Goal: Task Accomplishment & Management: Use online tool/utility

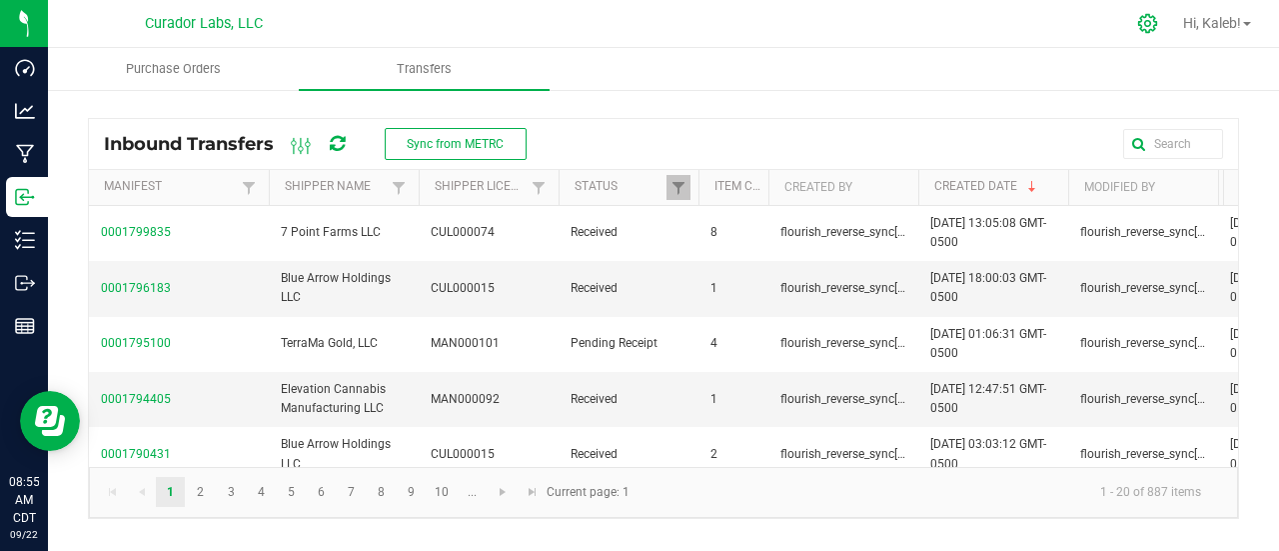
click at [1147, 22] on icon at bounding box center [1147, 23] width 21 height 21
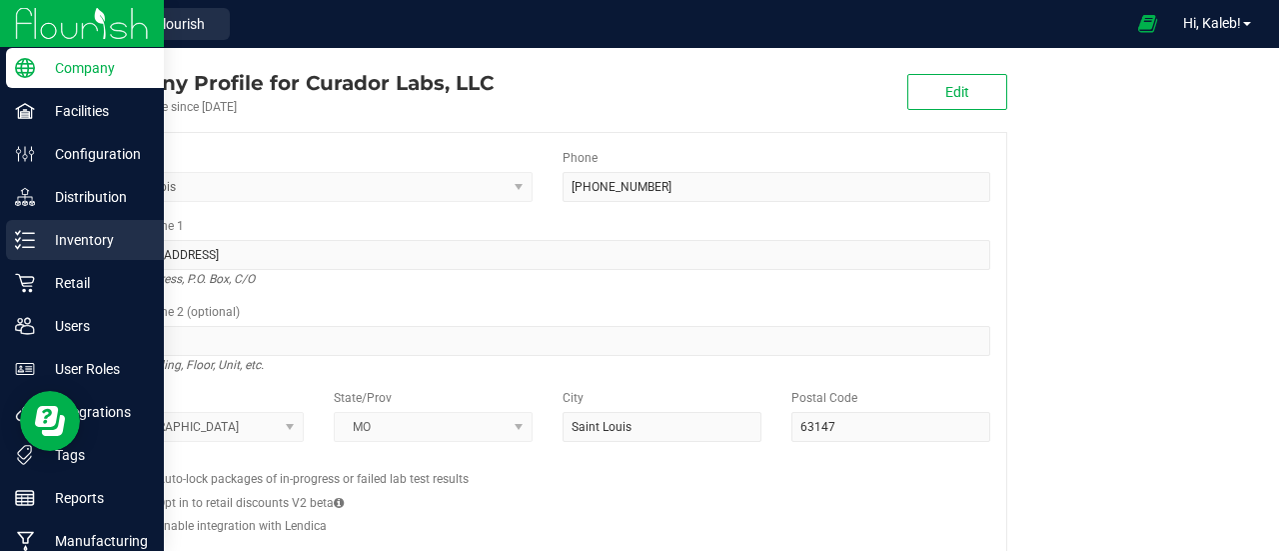
click at [44, 247] on p "Inventory" at bounding box center [95, 240] width 120 height 24
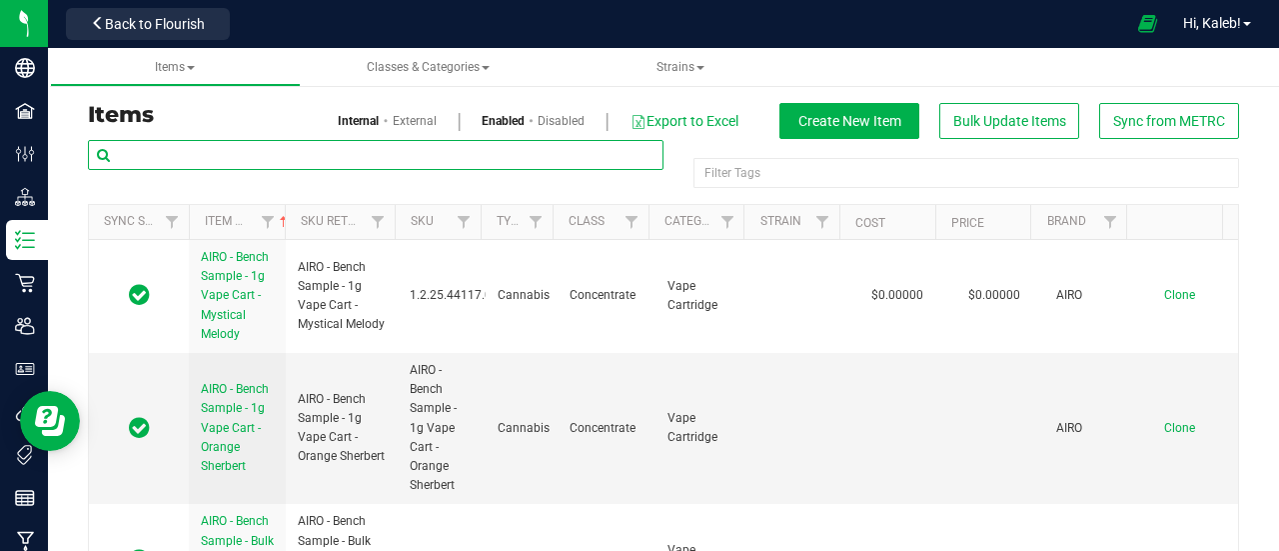
click at [338, 160] on input "text" at bounding box center [376, 155] width 576 height 30
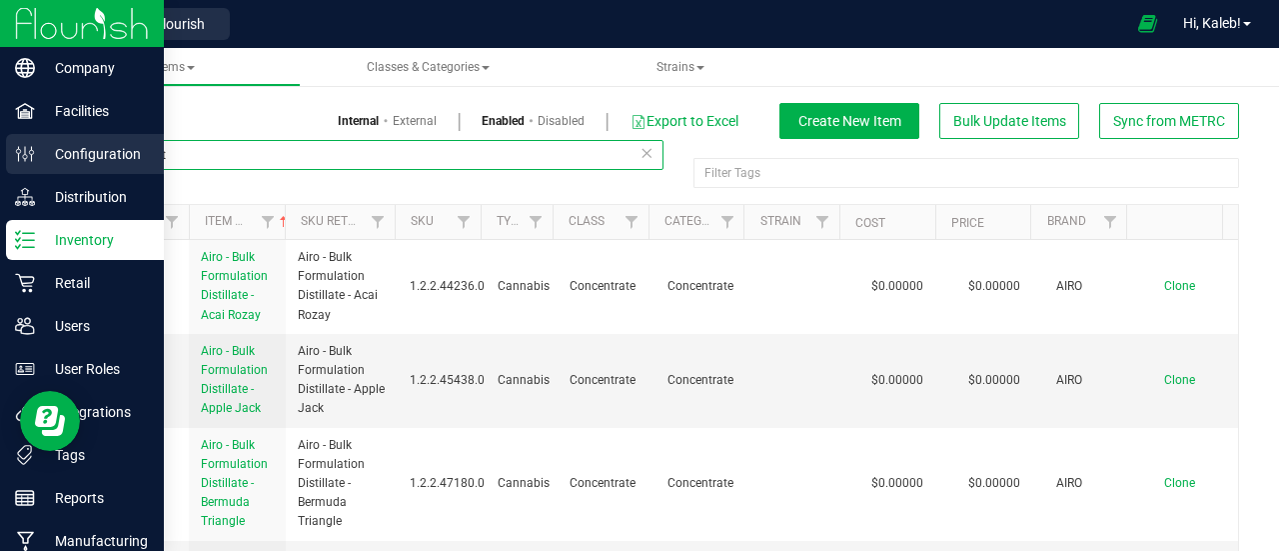
drag, startPoint x: 343, startPoint y: 154, endPoint x: 47, endPoint y: 157, distance: 295.8
click at [47, 157] on div "Company Facilities Configuration Distribution Inventory Retail Users User Roles…" at bounding box center [639, 275] width 1279 height 551
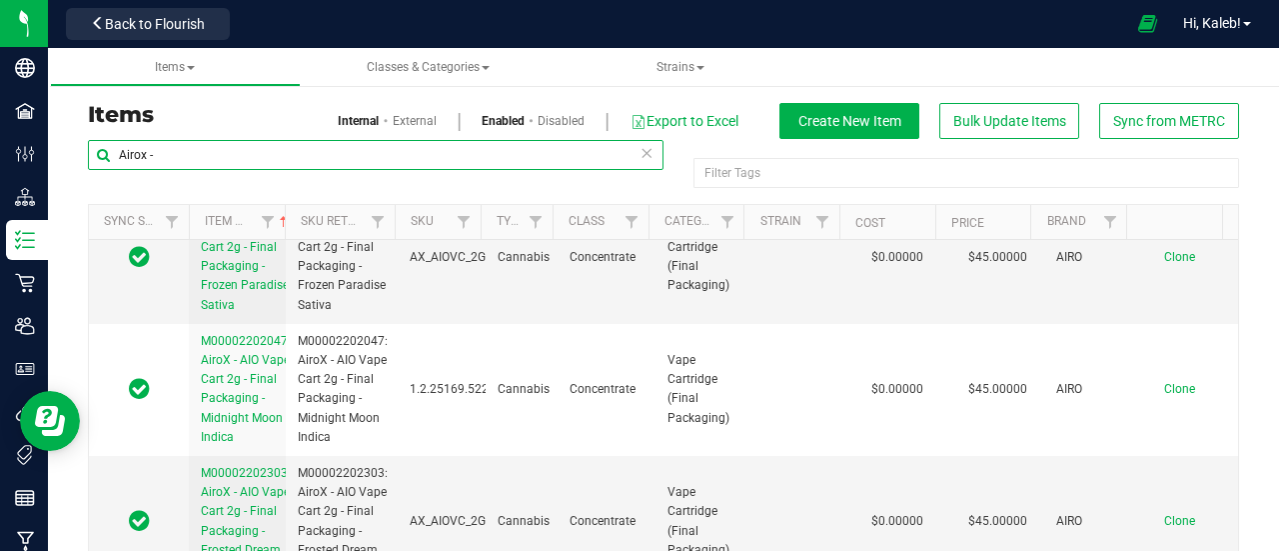
scroll to position [11681, 0]
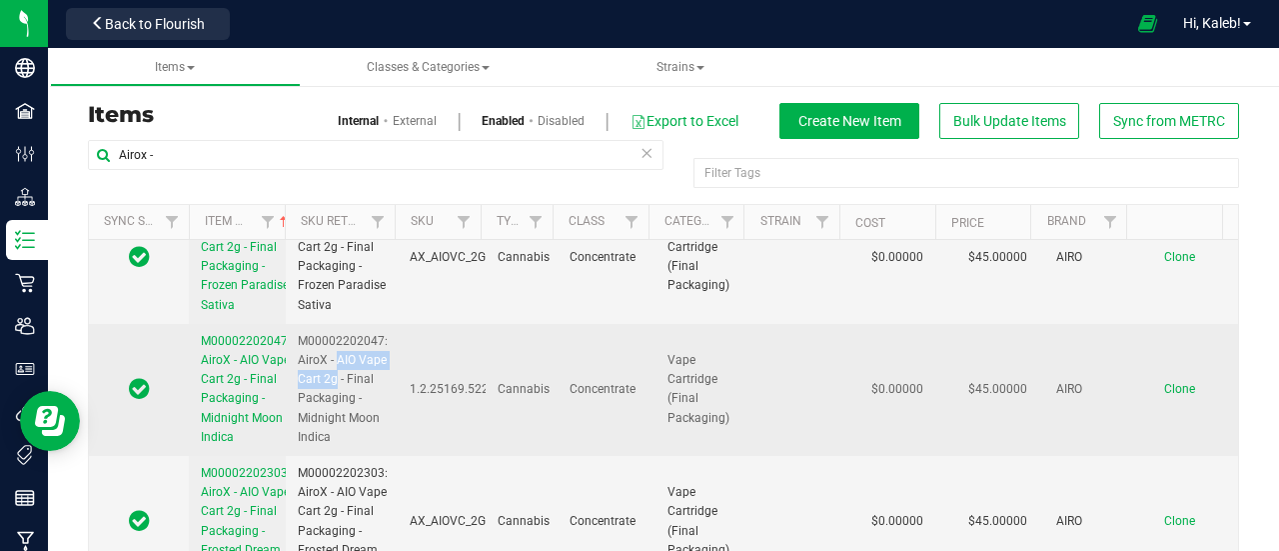
drag, startPoint x: 336, startPoint y: 413, endPoint x: 363, endPoint y: 427, distance: 30.4
click at [363, 427] on span "M00002202047: AiroX - AIO Vape Cart 2g - Final Packaging - Midnight Moon Indica" at bounding box center [343, 389] width 90 height 115
copy span "AIO Vape Cart 2g"
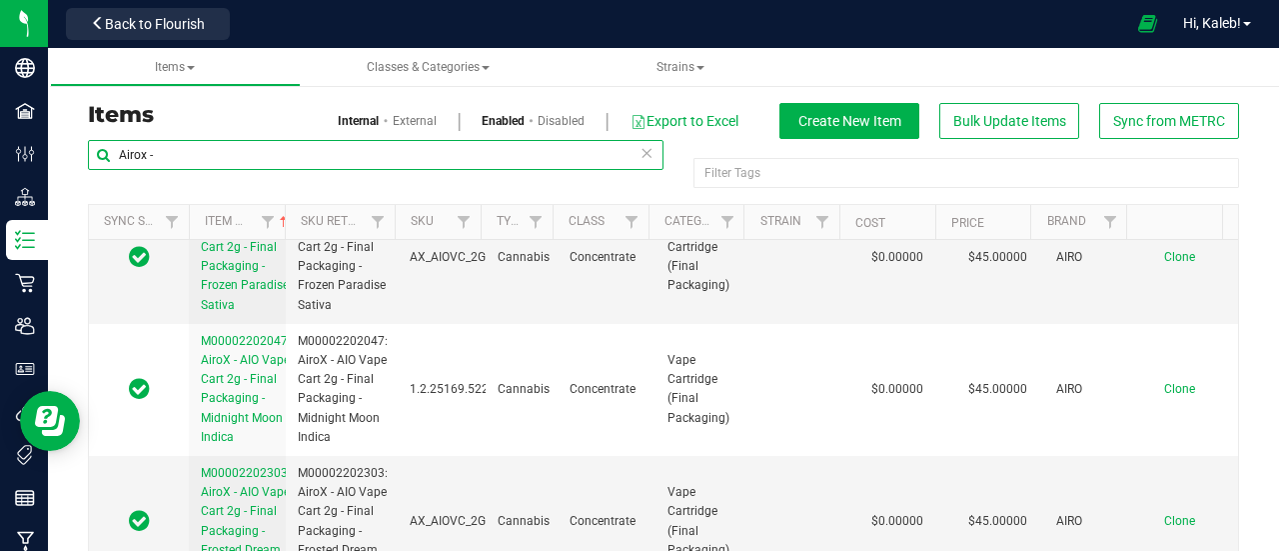
drag, startPoint x: 220, startPoint y: 158, endPoint x: 52, endPoint y: 111, distance: 174.3
click at [52, 111] on div "Items Internal External Enabled Disabled Export to Excel Create New Item Bulk U…" at bounding box center [663, 357] width 1231 height 598
paste input "IO Vape Cart 2g"
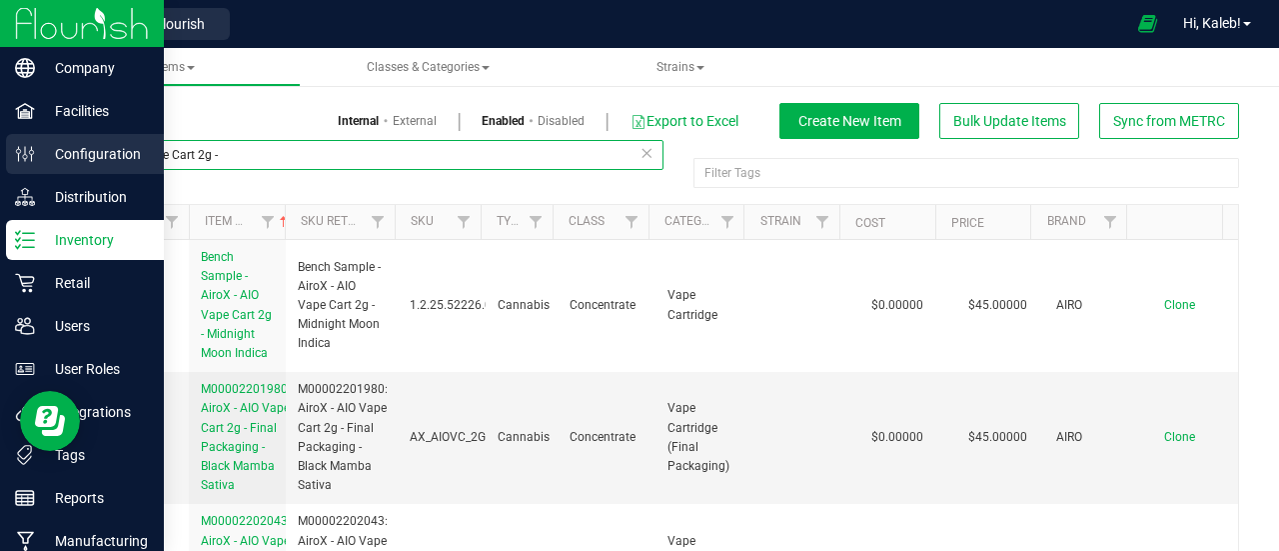
drag, startPoint x: 174, startPoint y: 152, endPoint x: 26, endPoint y: 163, distance: 148.3
click at [26, 163] on div "Company Facilities Configuration Distribution Inventory Retail Users User Roles…" at bounding box center [639, 275] width 1279 height 551
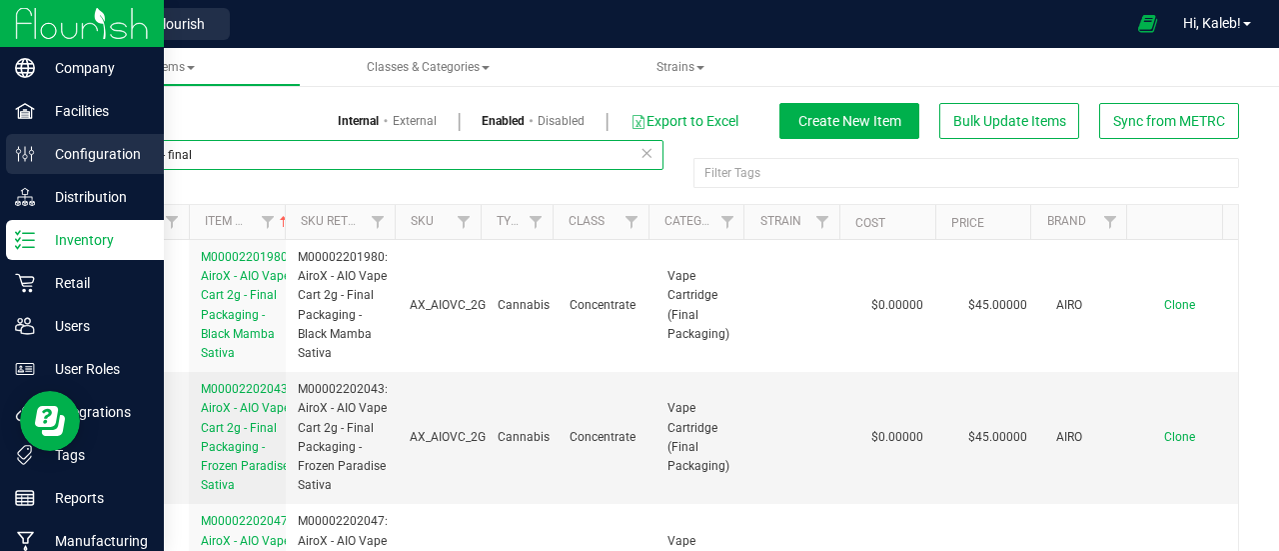
drag, startPoint x: 233, startPoint y: 157, endPoint x: 2, endPoint y: 143, distance: 231.3
click at [2, 143] on div "Company Facilities Configuration Distribution Inventory Retail Users User Roles…" at bounding box center [639, 275] width 1279 height 551
paste input "HeadChange - Bulk Live Rosin - Grapefruit [GEOGRAPHIC_DATA]"
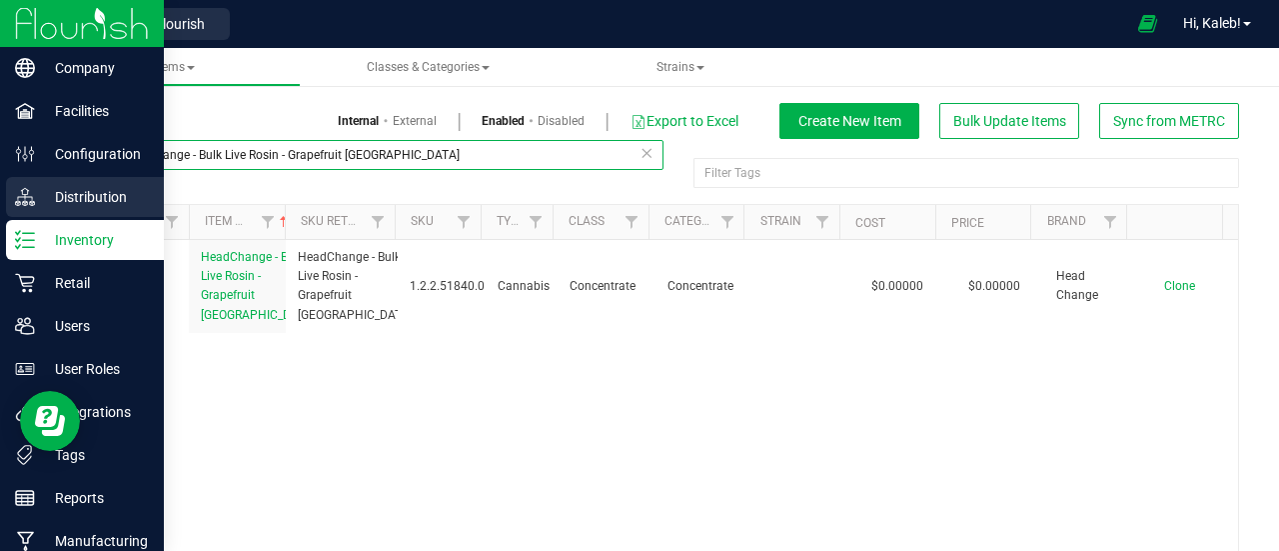
drag, startPoint x: 446, startPoint y: 163, endPoint x: 36, endPoint y: 181, distance: 410.1
click at [36, 181] on div "Company Facilities Configuration Distribution Inventory Retail Users User Roles…" at bounding box center [639, 275] width 1279 height 551
paste input "SafeBet - Bulk PreRoll Water Hash"
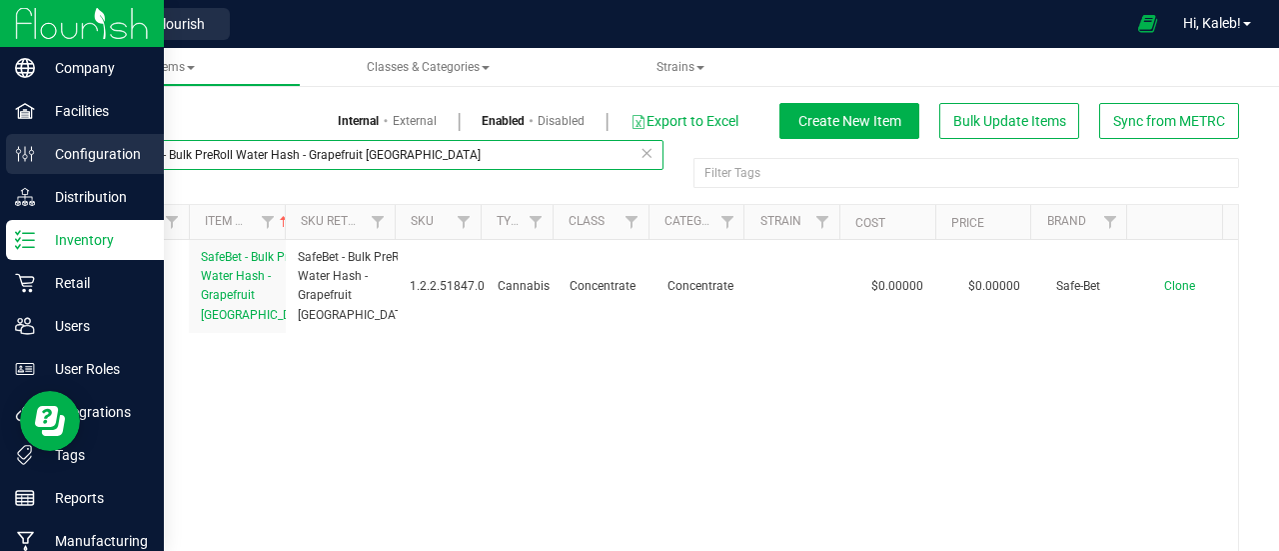
drag, startPoint x: 467, startPoint y: 156, endPoint x: 0, endPoint y: 166, distance: 466.8
click at [0, 166] on div "Company Facilities Configuration Distribution Inventory Retail Users User Roles…" at bounding box center [639, 275] width 1279 height 551
paste input "HeadChange - Bulk Water Hash Slurry"
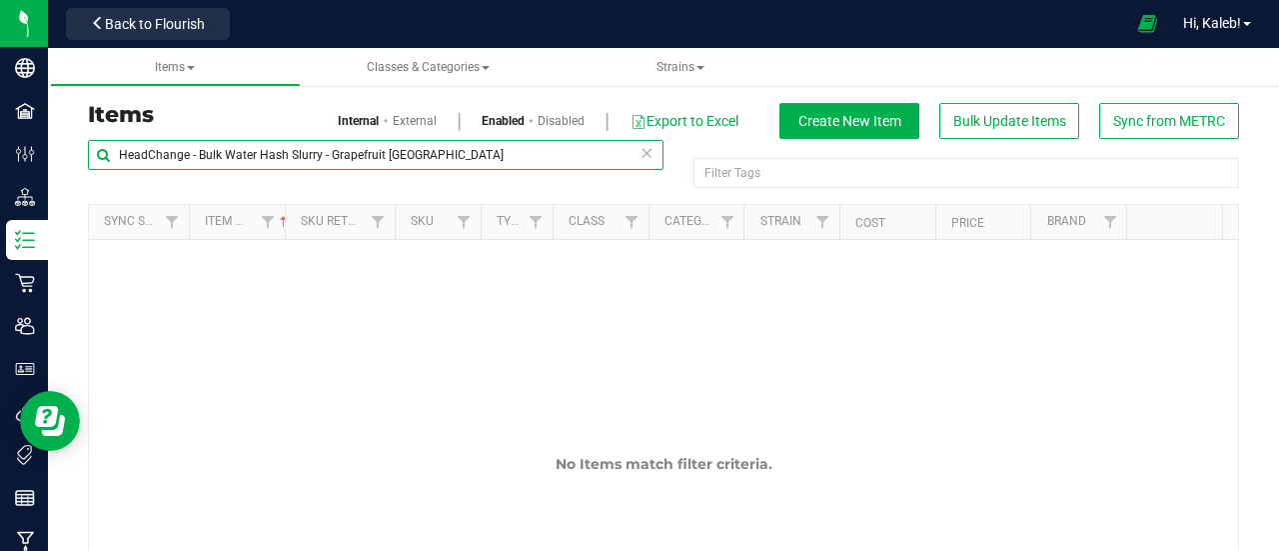
drag, startPoint x: 328, startPoint y: 153, endPoint x: 720, endPoint y: 145, distance: 391.8
click at [720, 145] on div "HeadChange - Bulk Water Hash Slurry - Grapefruit [GEOGRAPHIC_DATA] Filter Tags …" at bounding box center [663, 172] width 1151 height 64
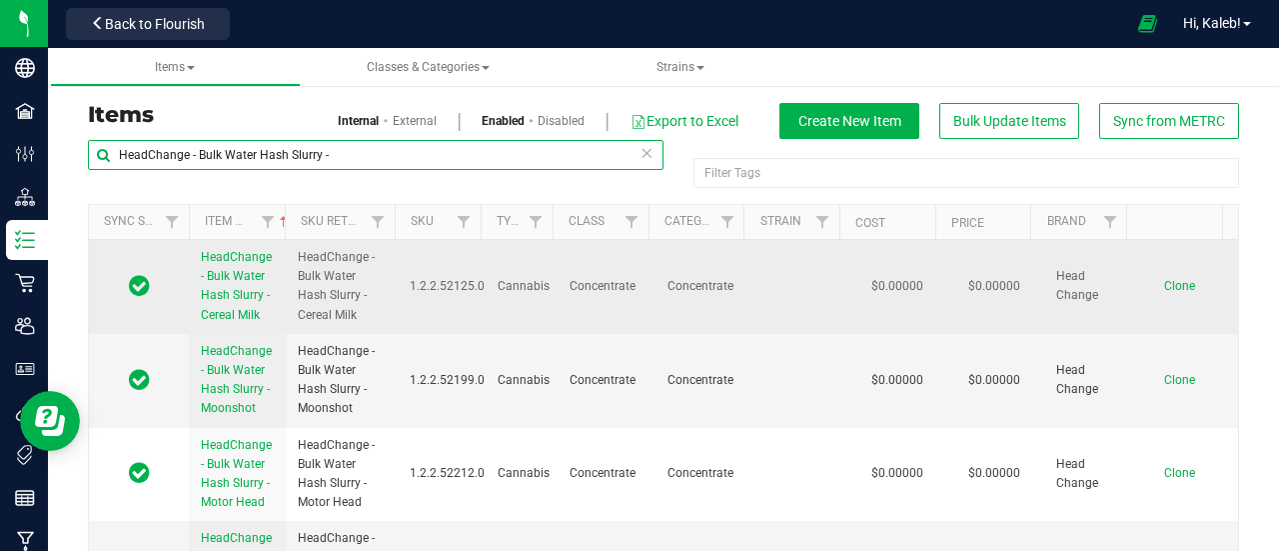
type input "HeadChange - Bulk Water Hash Slurry -"
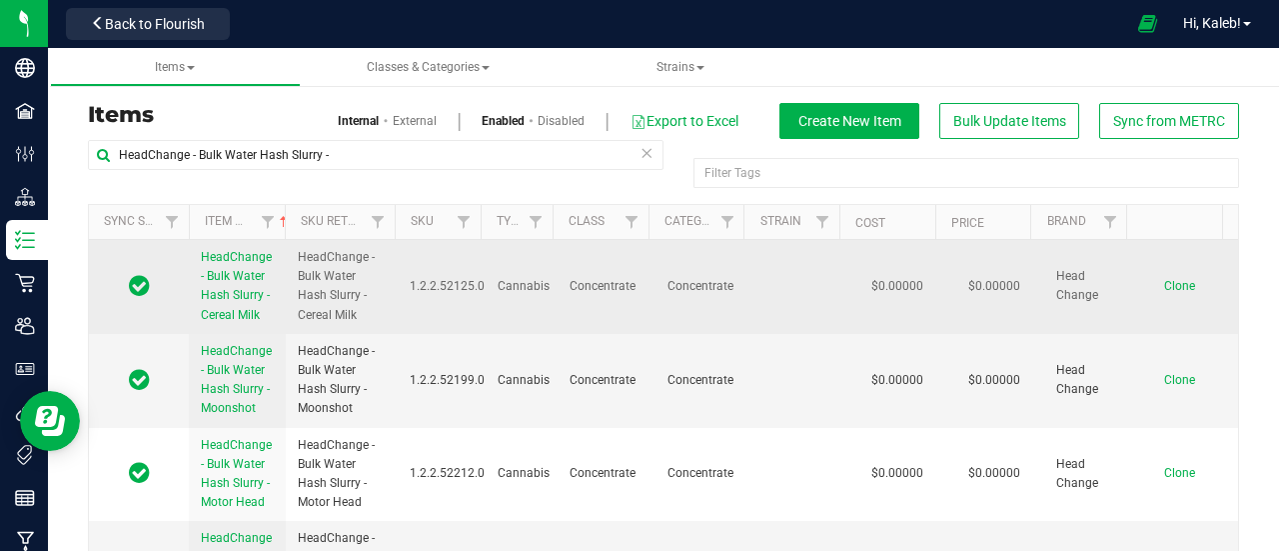
click at [1164, 289] on span "Clone" at bounding box center [1179, 286] width 31 height 14
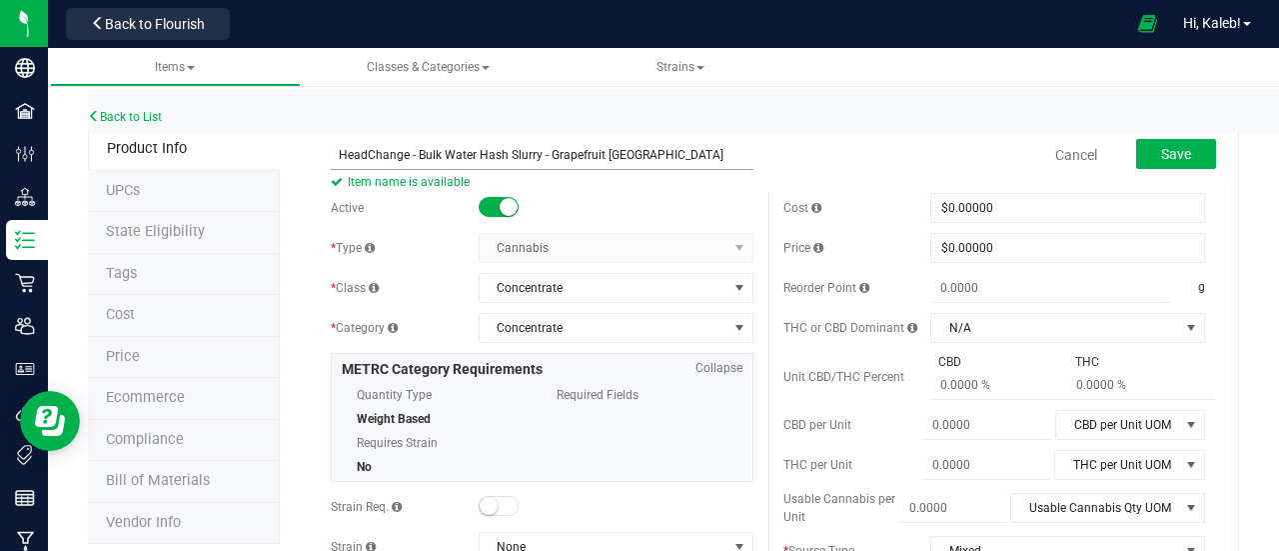
click at [336, 157] on input "HeadChange - Bulk Water Hash Slurry - Grapefruit [GEOGRAPHIC_DATA]" at bounding box center [542, 155] width 423 height 30
type input "HeadChange - Bulk Water Hash Slurry - Grapefruit [GEOGRAPHIC_DATA]"
click at [1185, 149] on button "Save" at bounding box center [1176, 154] width 80 height 30
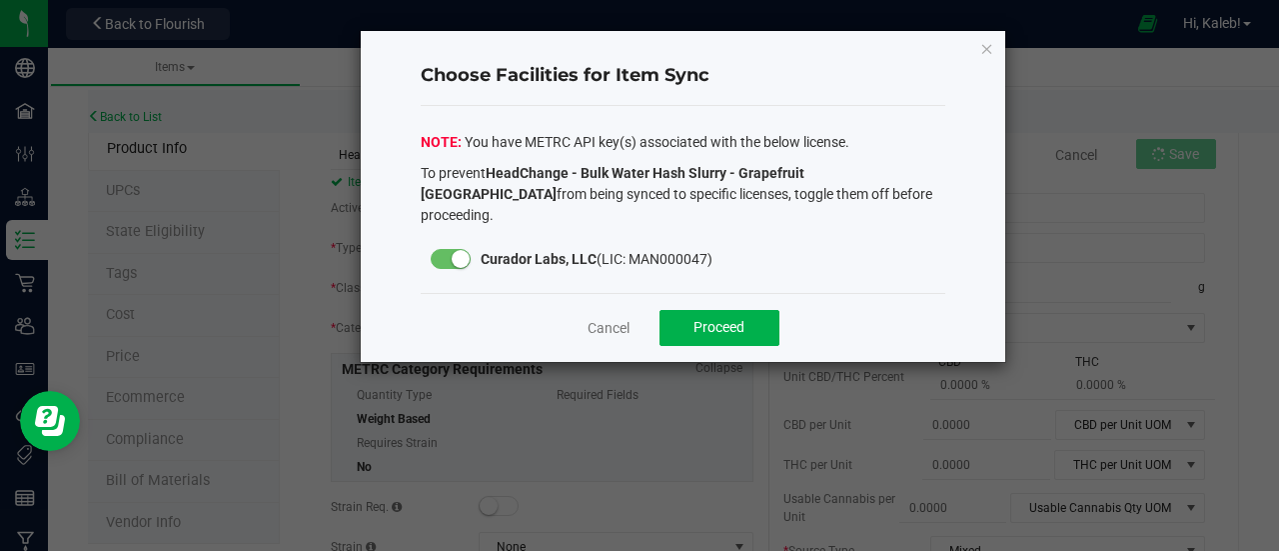
click at [749, 331] on div "Cancel Proceed" at bounding box center [684, 327] width 526 height 69
click at [746, 313] on button "Proceed" at bounding box center [720, 328] width 120 height 36
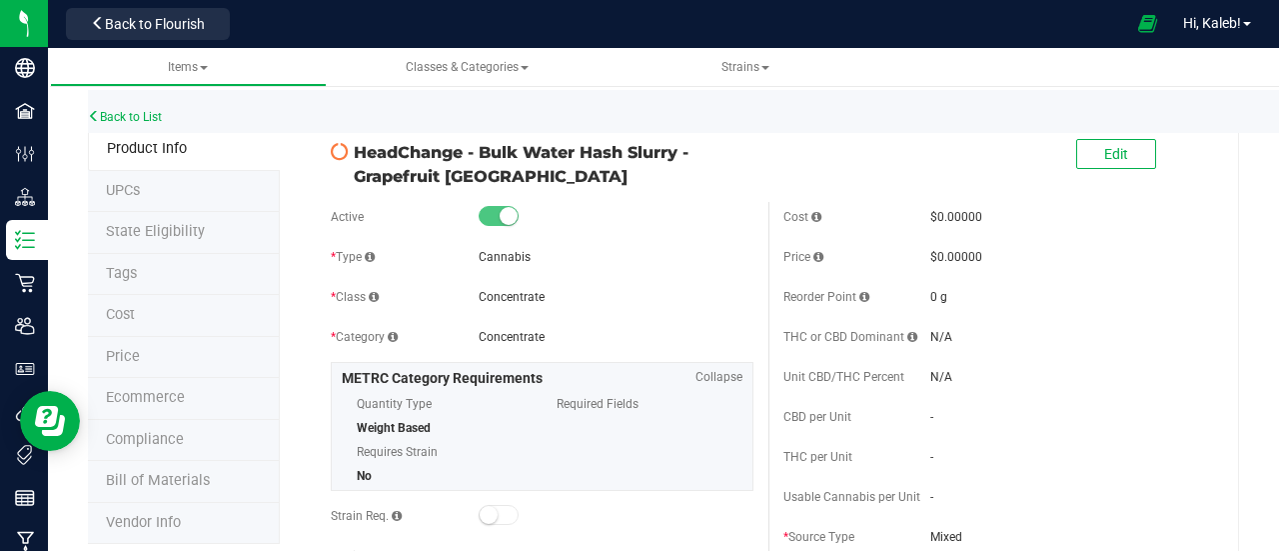
click at [134, 126] on div "Back to List" at bounding box center [727, 111] width 1279 height 43
click at [134, 123] on link "Back to List" at bounding box center [125, 117] width 74 height 14
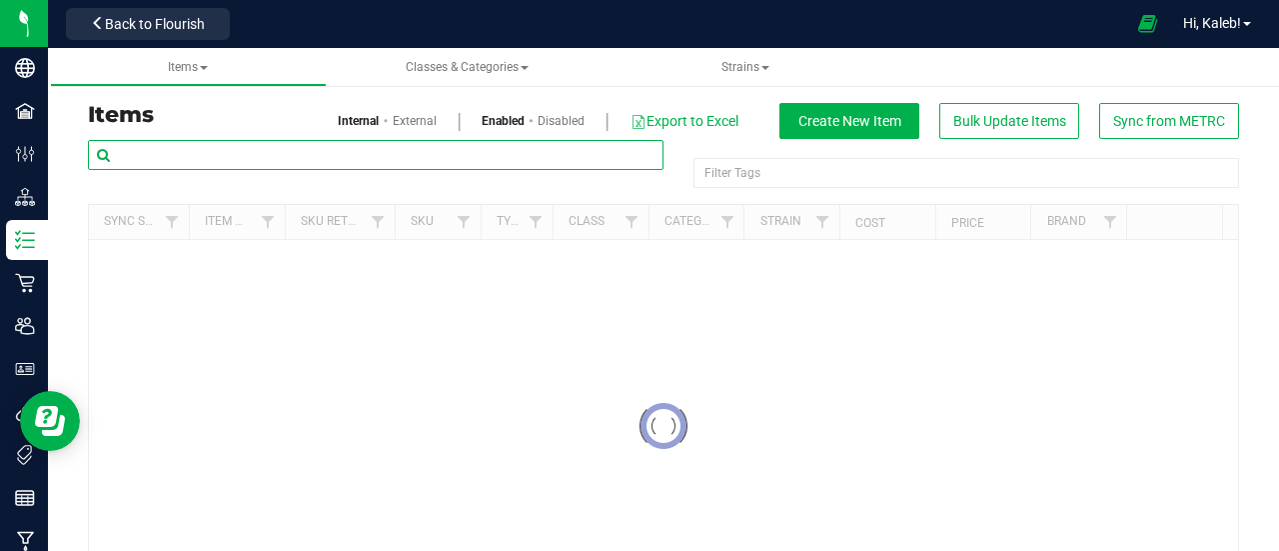
click at [314, 148] on input "text" at bounding box center [376, 155] width 576 height 30
paste input "HeadChange - Bulk Water Hash - Grapefruit [GEOGRAPHIC_DATA]"
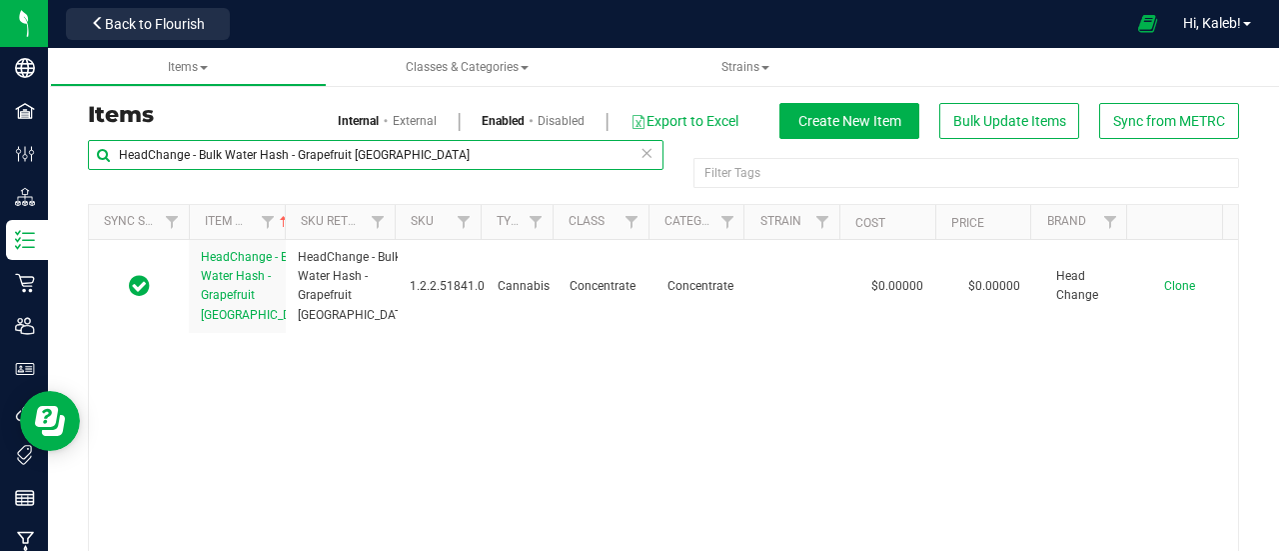
drag, startPoint x: 398, startPoint y: 159, endPoint x: 76, endPoint y: 144, distance: 322.1
click at [76, 144] on div "HeadChange - Bulk Water Hash - Grapefruit [GEOGRAPHIC_DATA] Filter Tags Filter …" at bounding box center [663, 387] width 1181 height 497
paste input "Slurry"
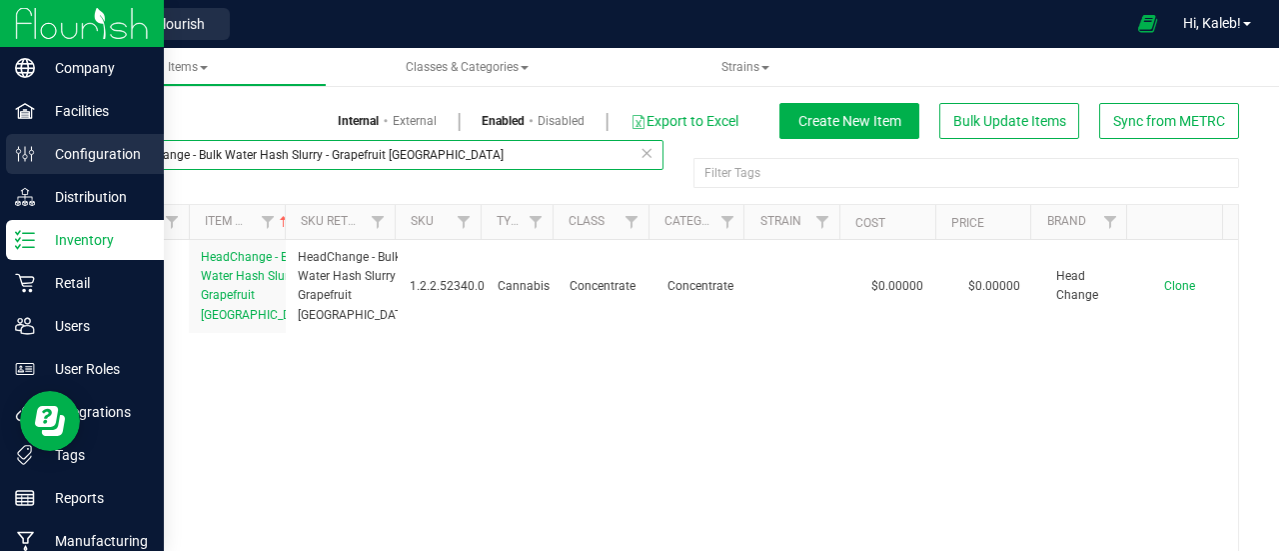
drag, startPoint x: 588, startPoint y: 149, endPoint x: 0, endPoint y: 161, distance: 587.7
click at [0, 161] on div "Company Facilities Configuration Distribution Inventory Retail Users User Roles…" at bounding box center [639, 275] width 1279 height 551
paste input "Food Grade Water Hash"
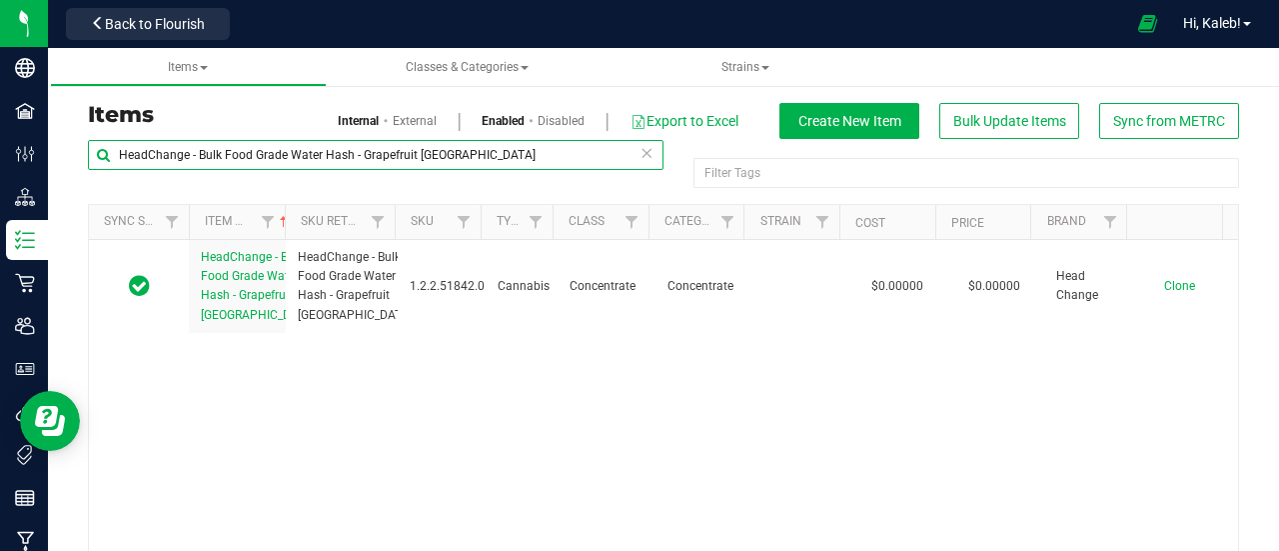
drag, startPoint x: 498, startPoint y: 161, endPoint x: 68, endPoint y: 171, distance: 429.8
click at [68, 171] on div "Items Internal External Enabled Disabled Export to Excel Create New Item Bulk U…" at bounding box center [663, 357] width 1231 height 598
paste input "Live Rosin Sauce"
drag, startPoint x: 424, startPoint y: 159, endPoint x: 64, endPoint y: 137, distance: 360.4
click at [64, 137] on div "Items Internal External Enabled Disabled Export to Excel Create New Item Bulk U…" at bounding box center [663, 357] width 1231 height 598
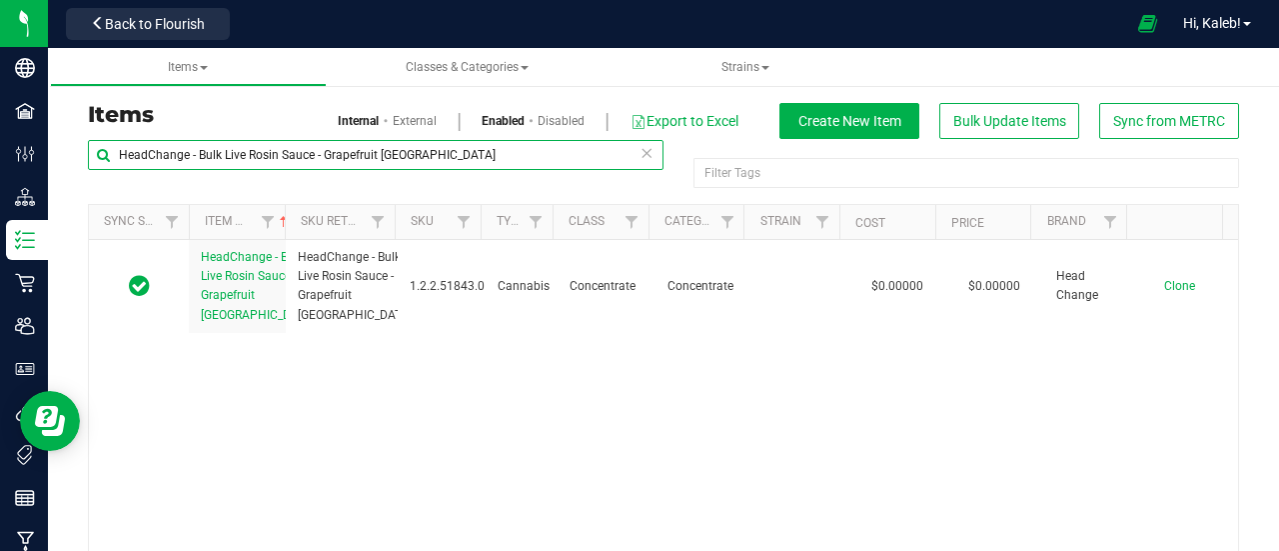
paste input "Food Grade Live Rosin"
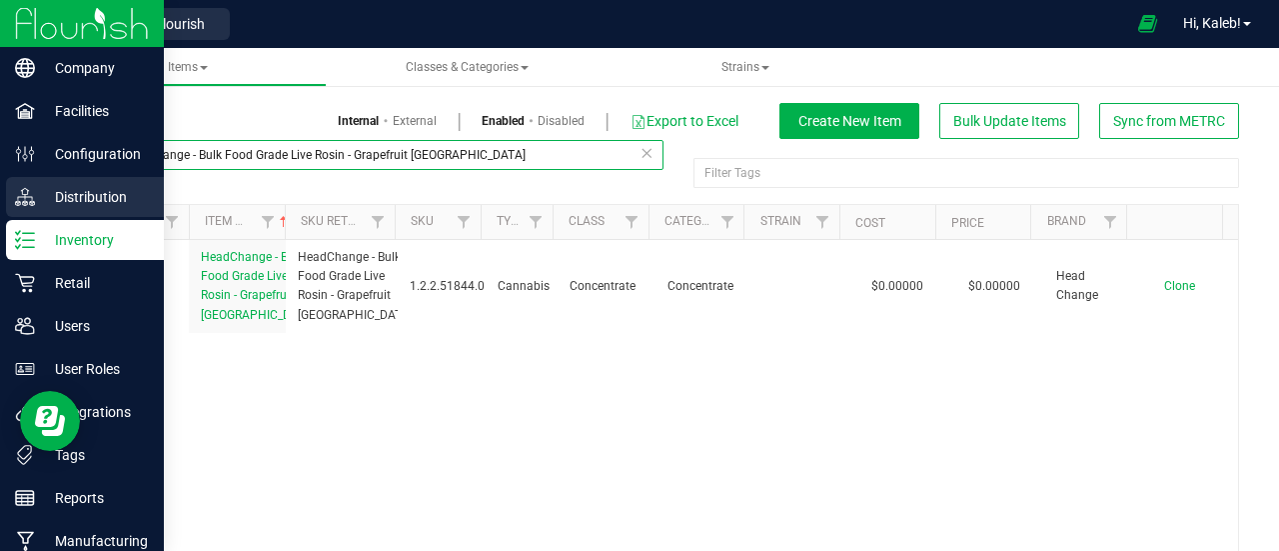
drag, startPoint x: 480, startPoint y: 152, endPoint x: 0, endPoint y: 206, distance: 482.7
click at [0, 206] on div "Company Facilities Configuration Distribution Inventory Retail Users User Roles…" at bounding box center [639, 275] width 1279 height 551
paste input "Cart"
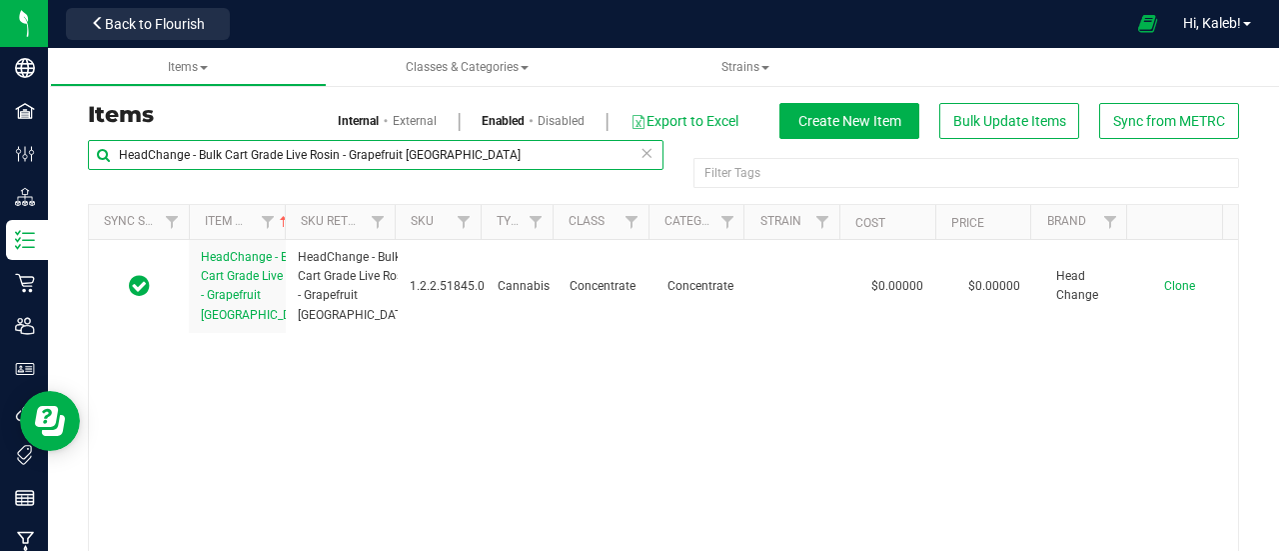
drag, startPoint x: 511, startPoint y: 153, endPoint x: 122, endPoint y: 160, distance: 388.8
click at [122, 160] on input "HeadChange - Bulk Cart Grade Live Rosin - Grapefruit [GEOGRAPHIC_DATA]" at bounding box center [376, 155] width 576 height 30
paste input "Live Rosin Pucks"
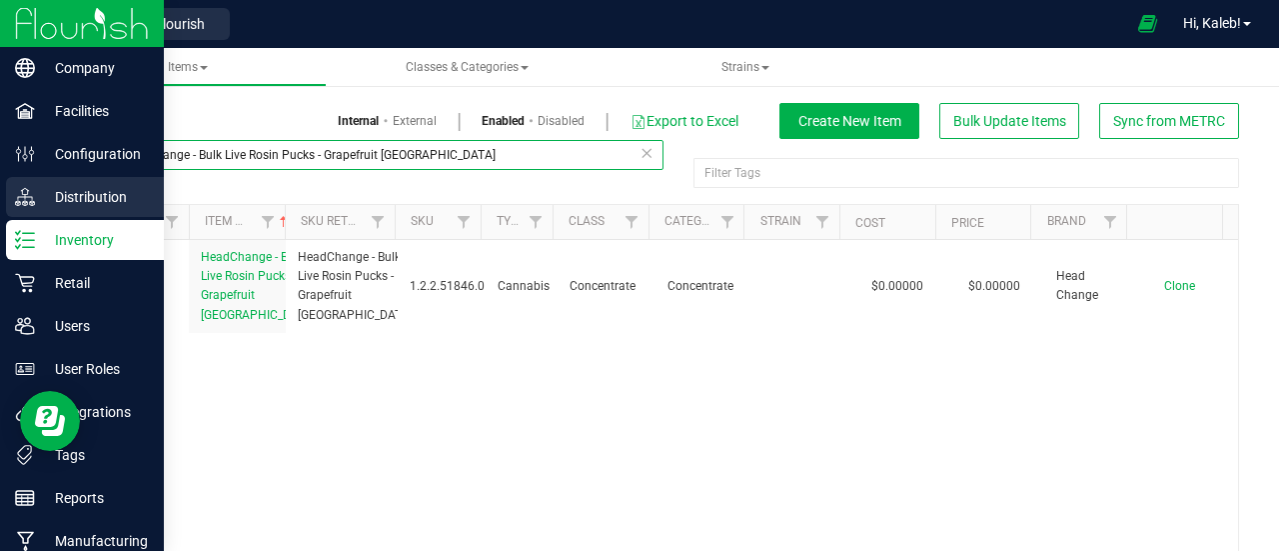
drag, startPoint x: 414, startPoint y: 156, endPoint x: 0, endPoint y: 200, distance: 416.1
click at [0, 200] on div "Company Facilities Configuration Distribution Inventory Retail Users User Roles…" at bounding box center [639, 275] width 1279 height 551
paste input "SafeBet - Bulk PreRoll Water Hash"
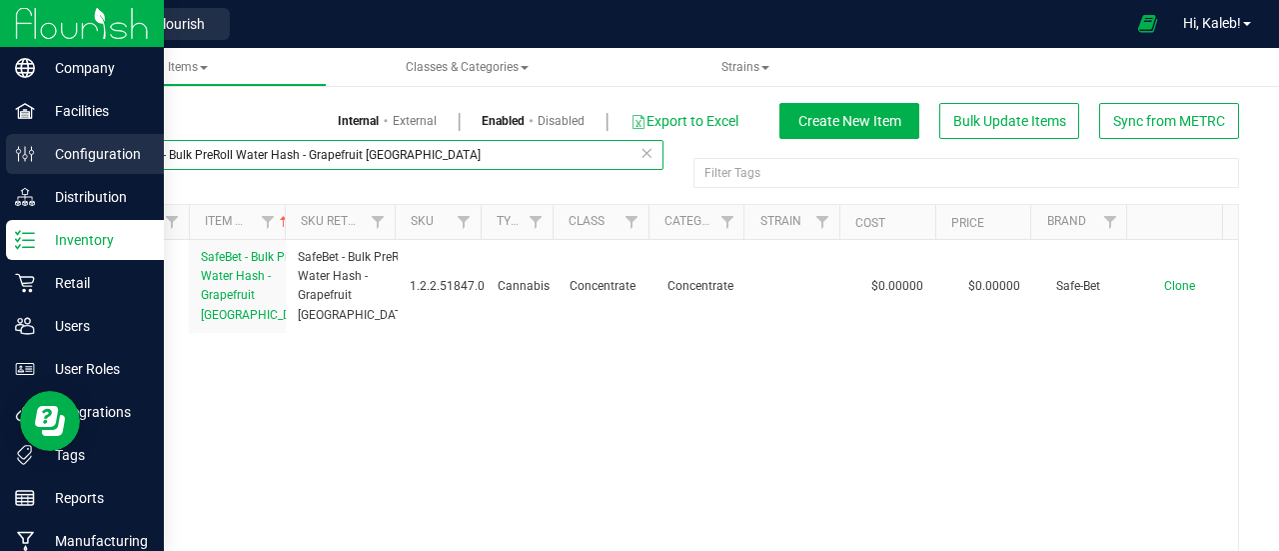
drag, startPoint x: 486, startPoint y: 166, endPoint x: 0, endPoint y: 161, distance: 485.7
click at [0, 161] on div "Company Facilities Configuration Distribution Inventory Retail Users User Roles…" at bounding box center [639, 275] width 1279 height 551
paste input "HeadChange - Bulk Live Rosin - Super Boof"
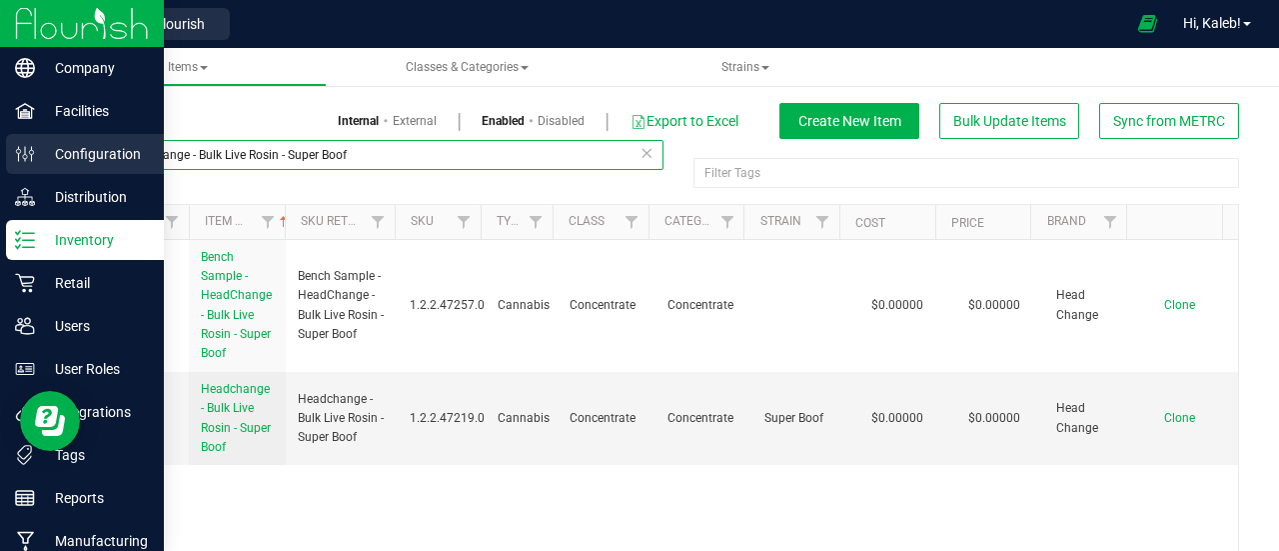
drag, startPoint x: 371, startPoint y: 154, endPoint x: 34, endPoint y: 169, distance: 337.1
click at [34, 169] on div "Company Facilities Configuration Distribution Inventory Retail Users User Roles…" at bounding box center [639, 275] width 1279 height 551
paste input "Water Hash"
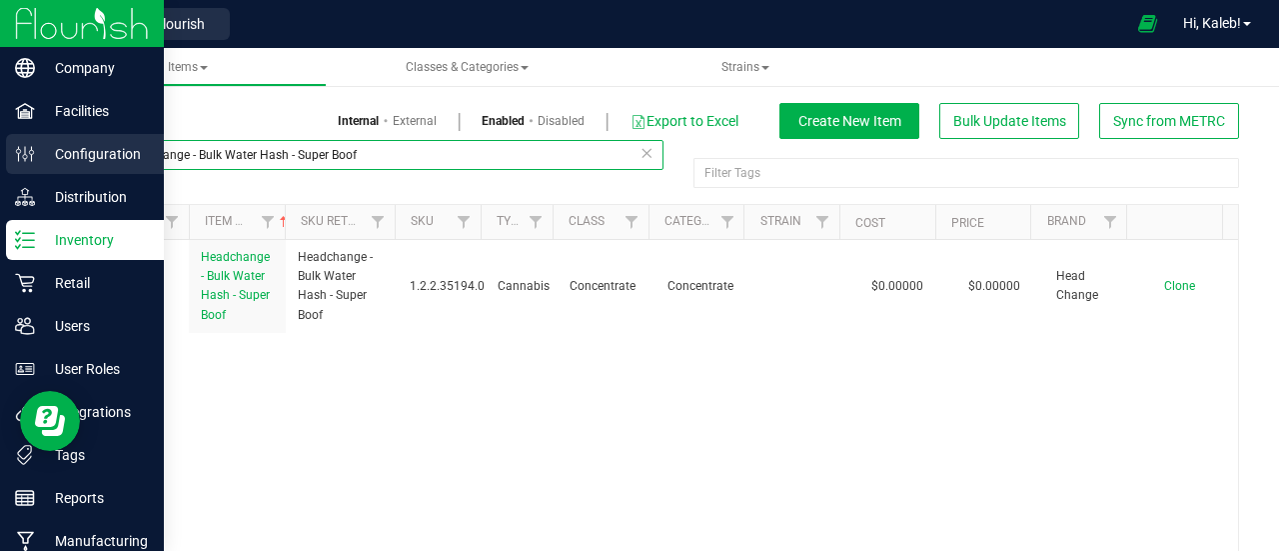
drag, startPoint x: 399, startPoint y: 153, endPoint x: 9, endPoint y: 157, distance: 389.8
click at [9, 157] on div "Company Facilities Configuration Distribution Inventory Retail Users User Roles…" at bounding box center [639, 275] width 1279 height 551
paste input "Slurry"
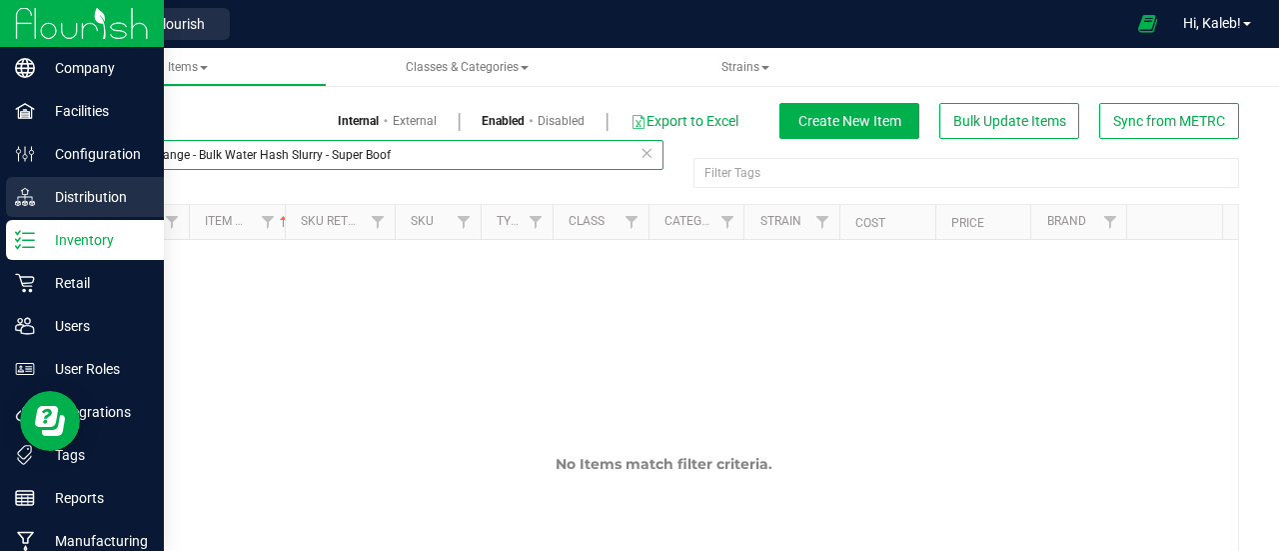
drag, startPoint x: 432, startPoint y: 151, endPoint x: 12, endPoint y: 189, distance: 421.4
click at [12, 189] on div "Company Facilities Configuration Distribution Inventory Retail Users User Roles…" at bounding box center [639, 275] width 1279 height 551
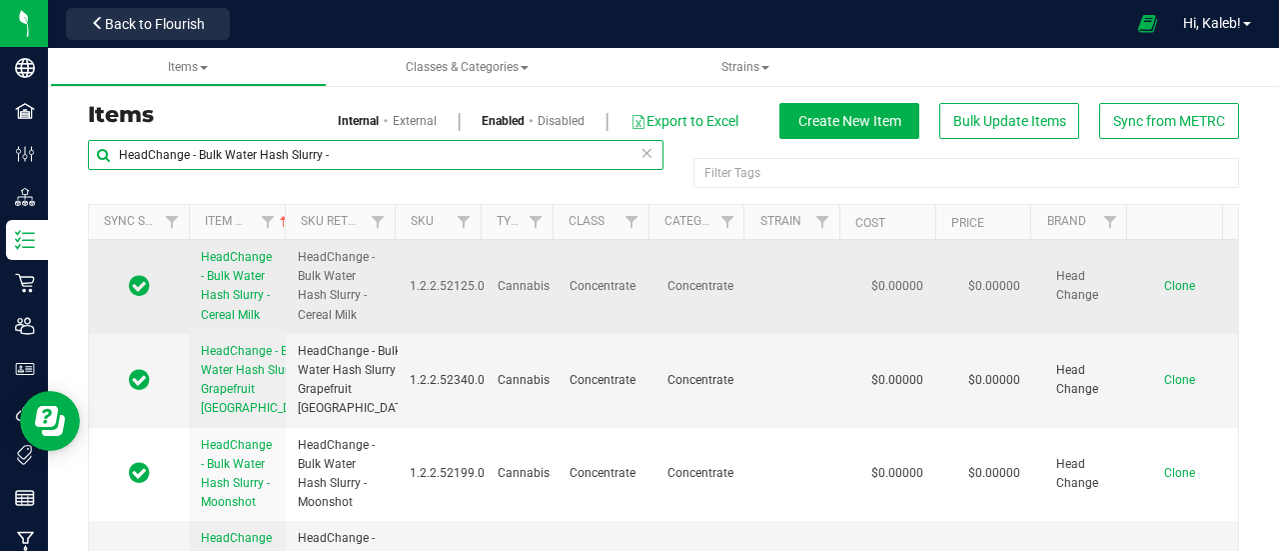
type input "HeadChange - Bulk Water Hash Slurry -"
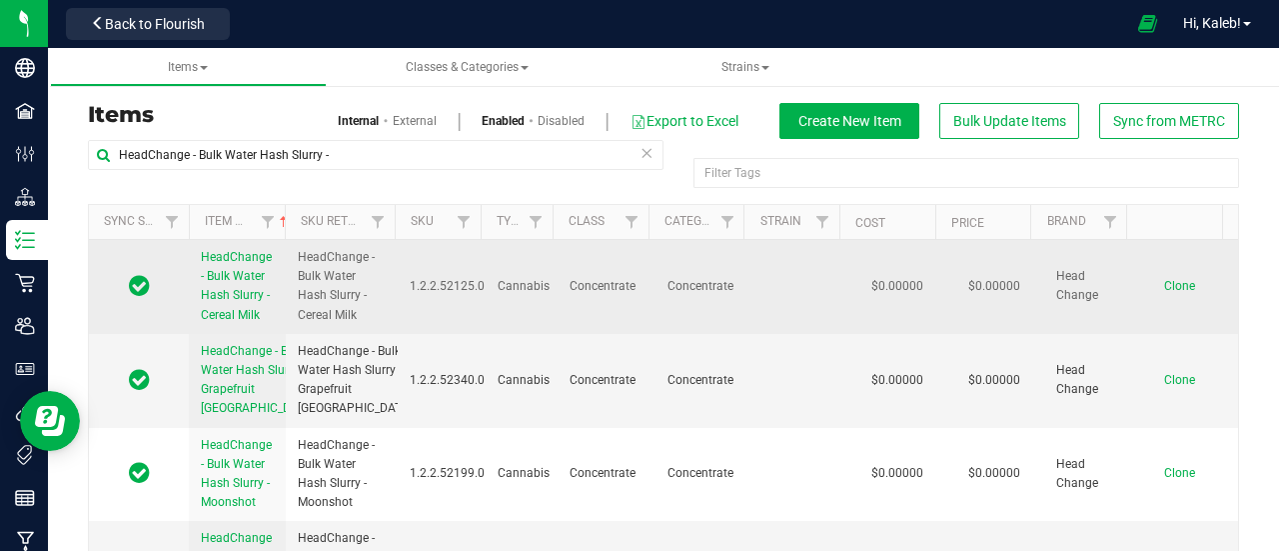
click at [1164, 291] on span "Clone" at bounding box center [1179, 286] width 31 height 14
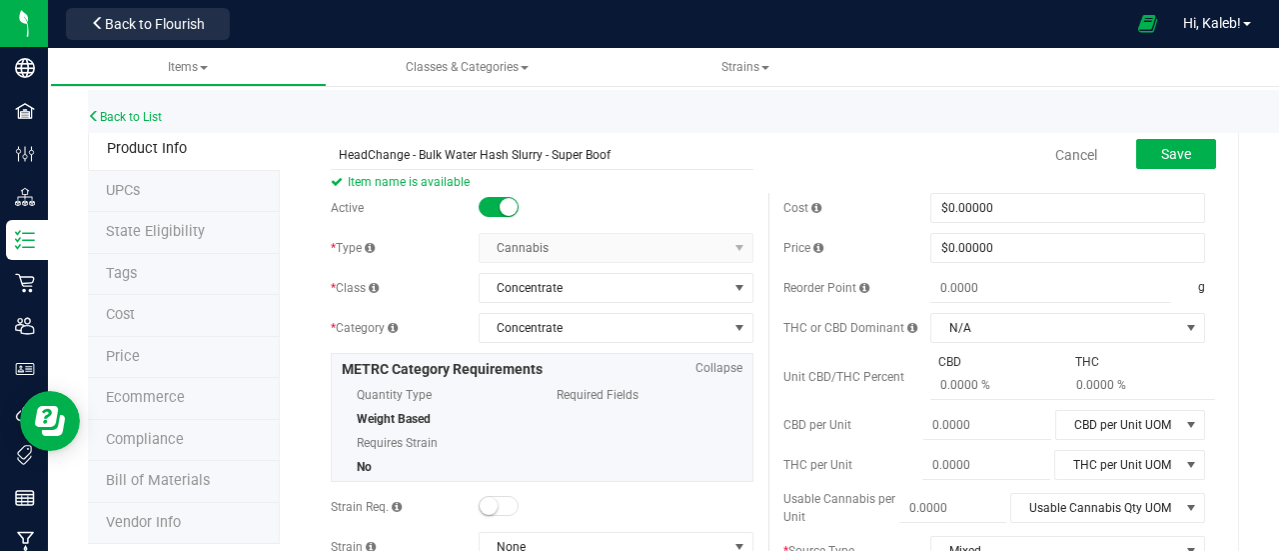
type input "HeadChange - Bulk Water Hash Slurry - Super Boof"
click at [1145, 169] on div "Save" at bounding box center [1161, 155] width 110 height 41
click at [1163, 152] on span "Save" at bounding box center [1176, 154] width 30 height 16
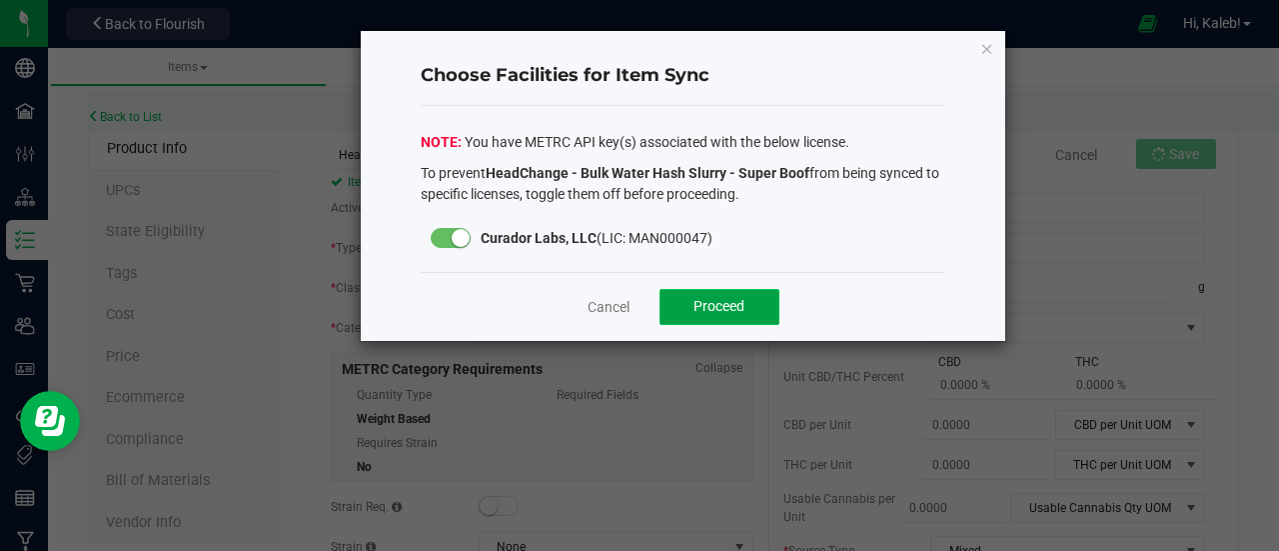
click at [721, 307] on span "Proceed" at bounding box center [719, 306] width 51 height 16
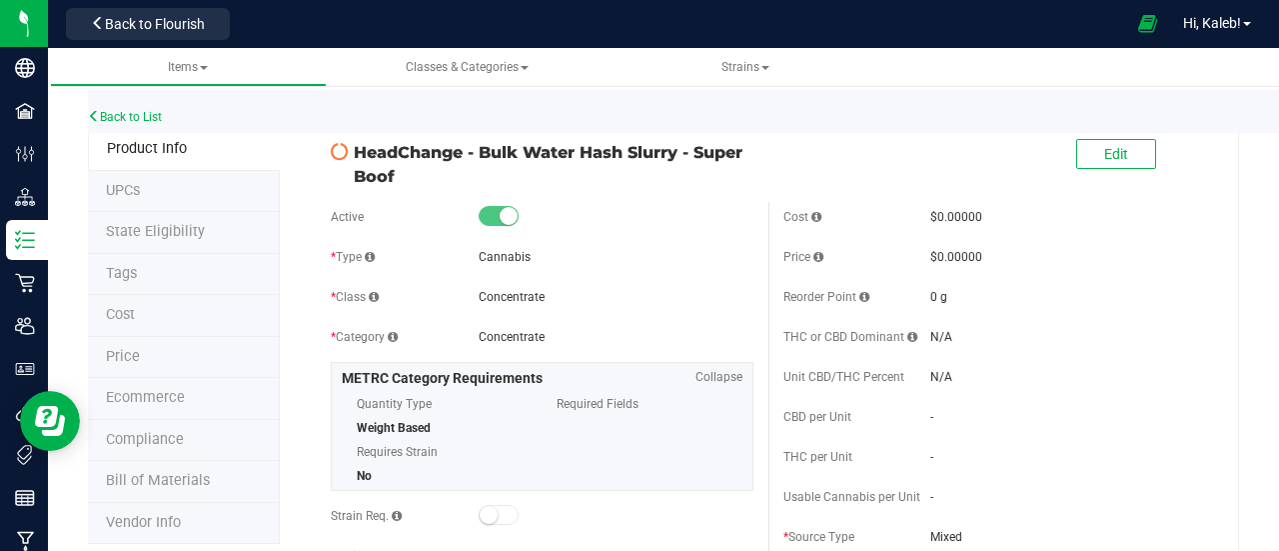
click at [141, 105] on div "Back to List" at bounding box center [727, 111] width 1279 height 43
click at [141, 107] on div "Back to List" at bounding box center [727, 111] width 1279 height 43
click at [143, 113] on link "Back to List" at bounding box center [125, 117] width 74 height 14
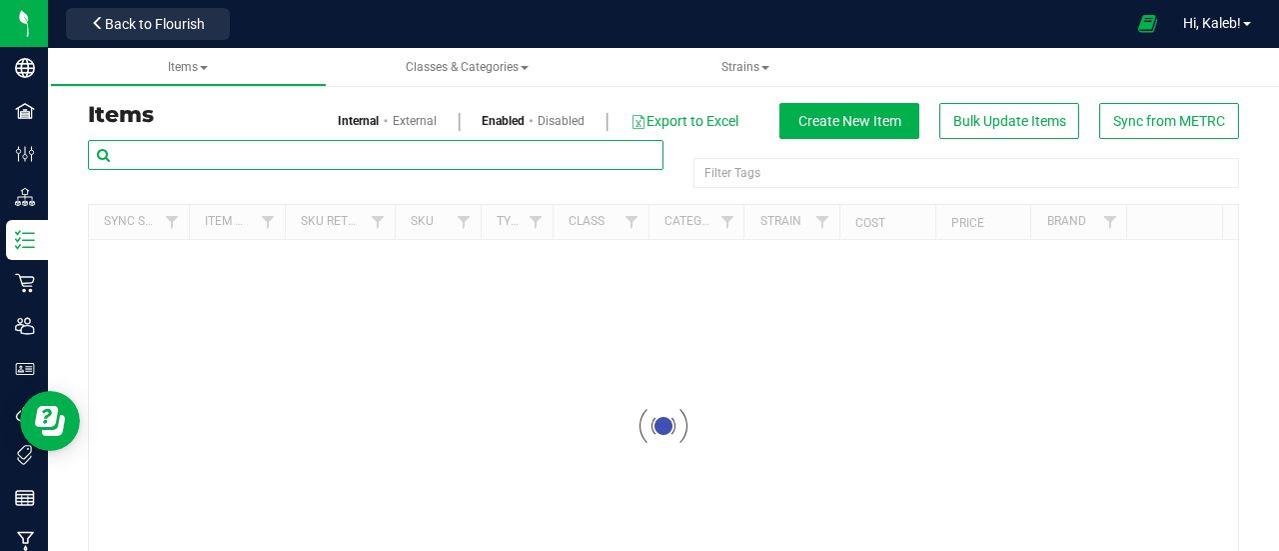
click at [436, 150] on input "text" at bounding box center [376, 155] width 576 height 30
paste input "HeadChange - Bulk Live Rosin Sauce - Super Boof"
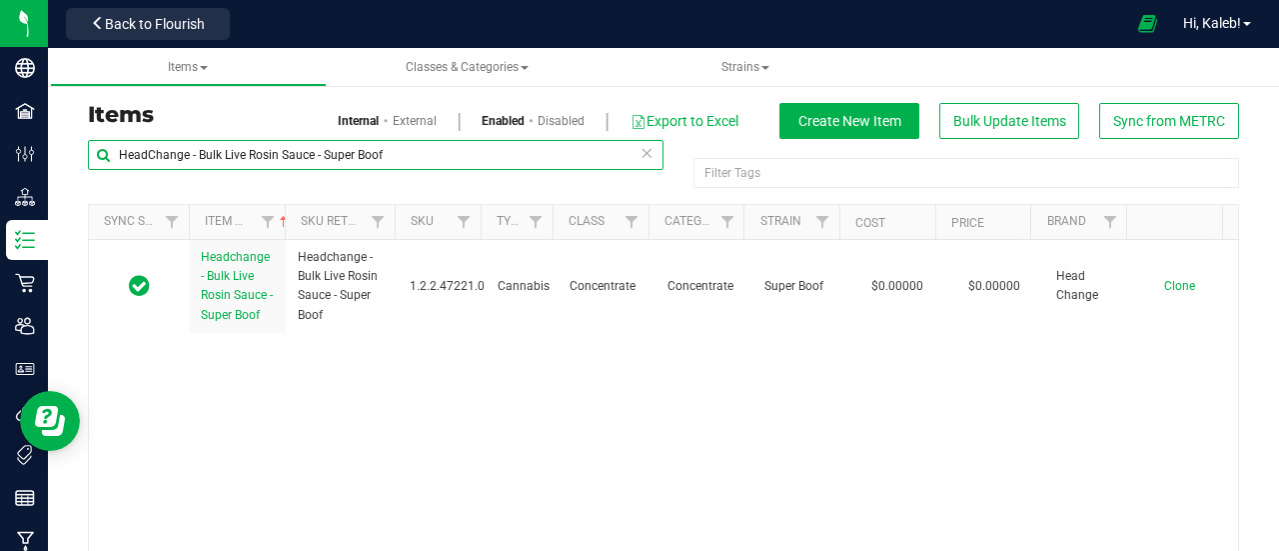
drag, startPoint x: 402, startPoint y: 155, endPoint x: 54, endPoint y: 149, distance: 347.8
click at [54, 149] on div "Items Internal External Enabled Disabled Export to Excel Create New Item Bulk U…" at bounding box center [663, 357] width 1231 height 598
paste input "Food Grade Live Rosin"
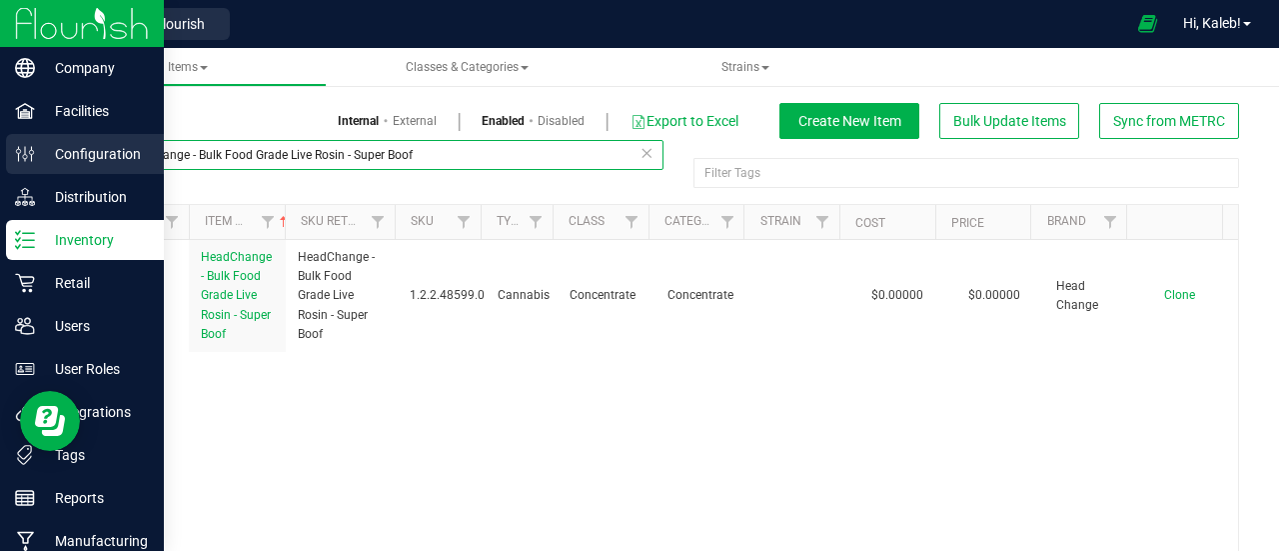
drag, startPoint x: 442, startPoint y: 153, endPoint x: 0, endPoint y: 150, distance: 441.7
click at [0, 150] on div "Company Facilities Configuration Distribution Inventory Retail Users User Roles…" at bounding box center [639, 275] width 1279 height 551
paste input "Cart"
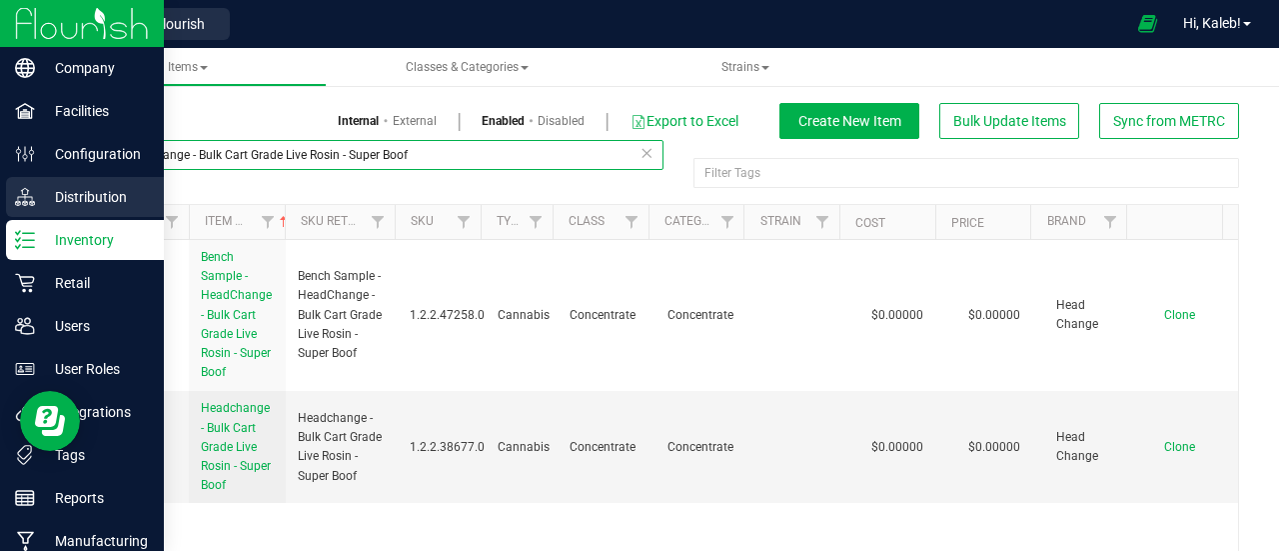
drag, startPoint x: 457, startPoint y: 159, endPoint x: 24, endPoint y: 183, distance: 433.4
click at [24, 183] on div "Company Facilities Configuration Distribution Inventory Retail Users User Roles…" at bounding box center [639, 275] width 1279 height 551
paste input "Live Rosin Pucks"
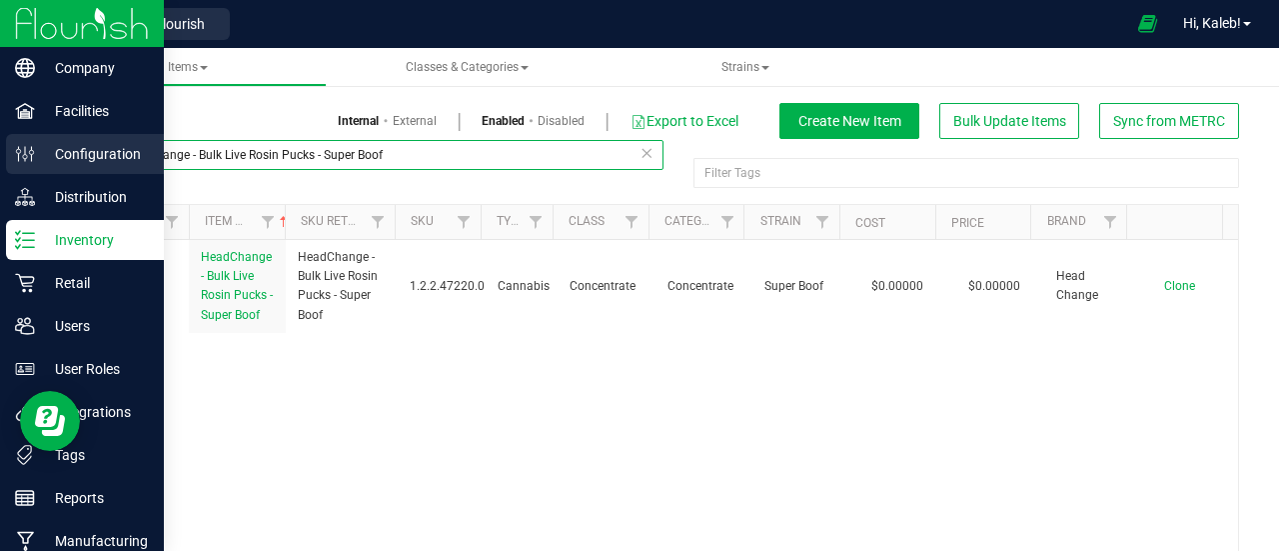
drag, startPoint x: 442, startPoint y: 157, endPoint x: 0, endPoint y: 151, distance: 441.8
click at [0, 151] on div "Company Facilities Configuration Distribution Inventory Retail Users User Roles…" at bounding box center [639, 275] width 1279 height 551
paste input "SafeBet - Bulk PreRoll Water Hash"
drag, startPoint x: 416, startPoint y: 157, endPoint x: 8, endPoint y: 161, distance: 407.8
click at [8, 161] on div "Company Facilities Configuration Distribution Inventory Retail Users User Roles…" at bounding box center [639, 275] width 1279 height 551
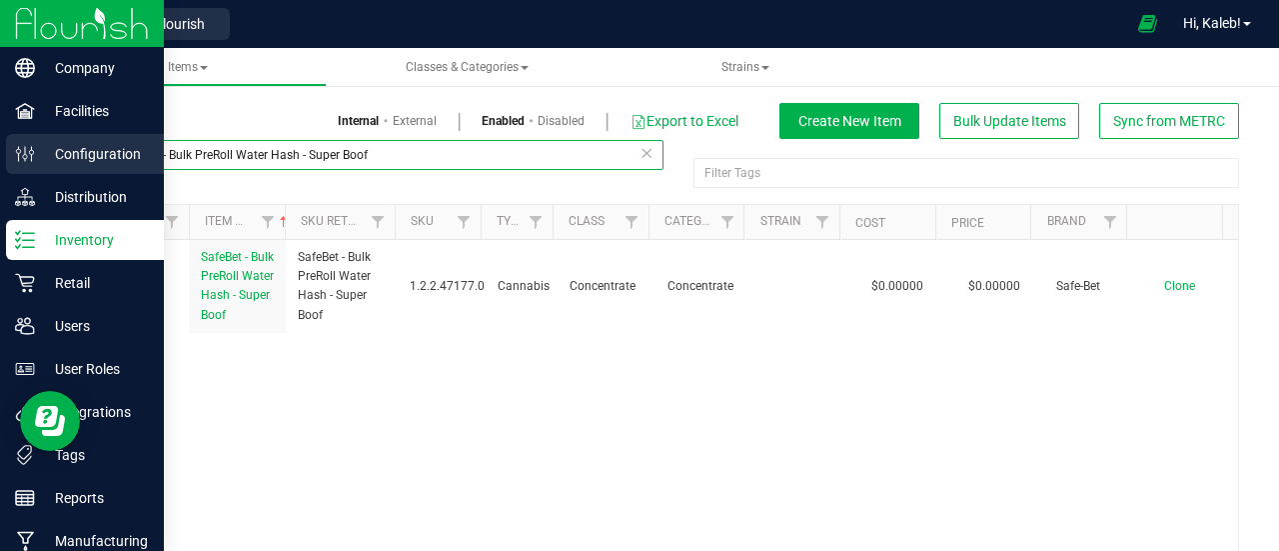
paste input "HeadChange - Bulk Live Rosin - Trop Cherry"
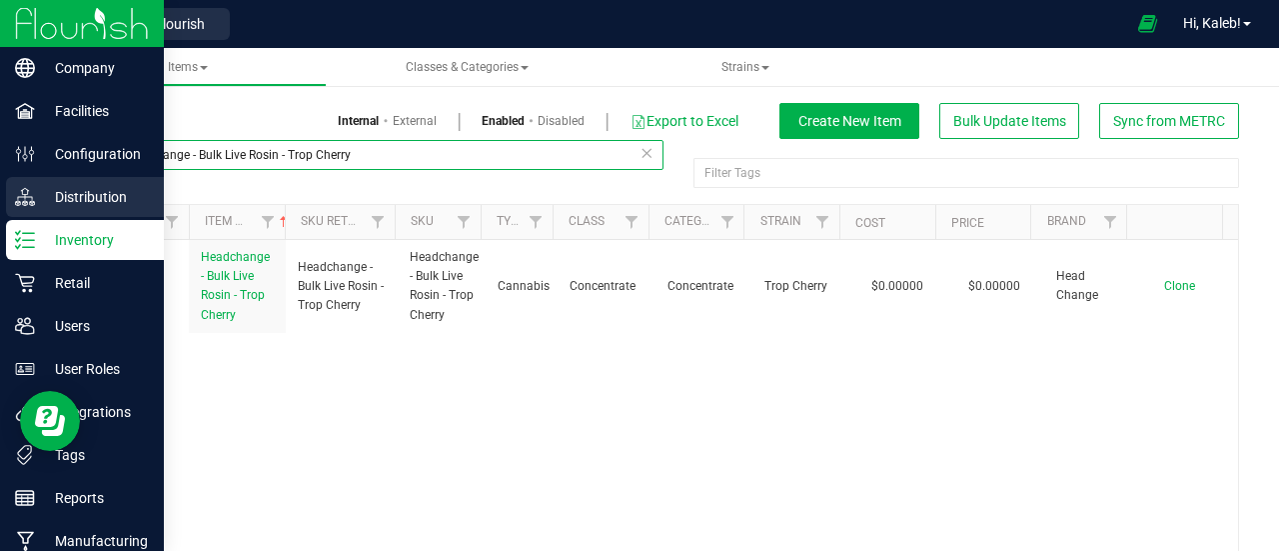
drag, startPoint x: 386, startPoint y: 161, endPoint x: 9, endPoint y: 183, distance: 377.4
click at [9, 183] on div "Company Facilities Configuration Distribution Inventory Retail Users User Roles…" at bounding box center [639, 275] width 1279 height 551
paste input "Water Hash"
drag, startPoint x: 400, startPoint y: 159, endPoint x: 35, endPoint y: 177, distance: 365.2
click at [35, 177] on div "Company Facilities Configuration Distribution Inventory Retail Users User Roles…" at bounding box center [639, 275] width 1279 height 551
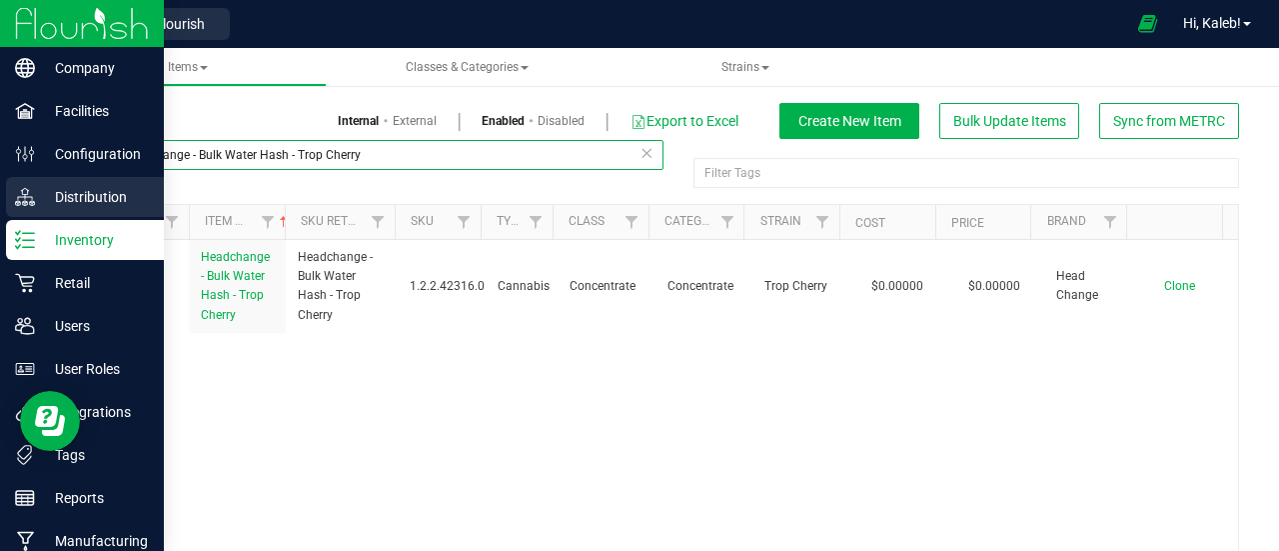
paste input "Slurry"
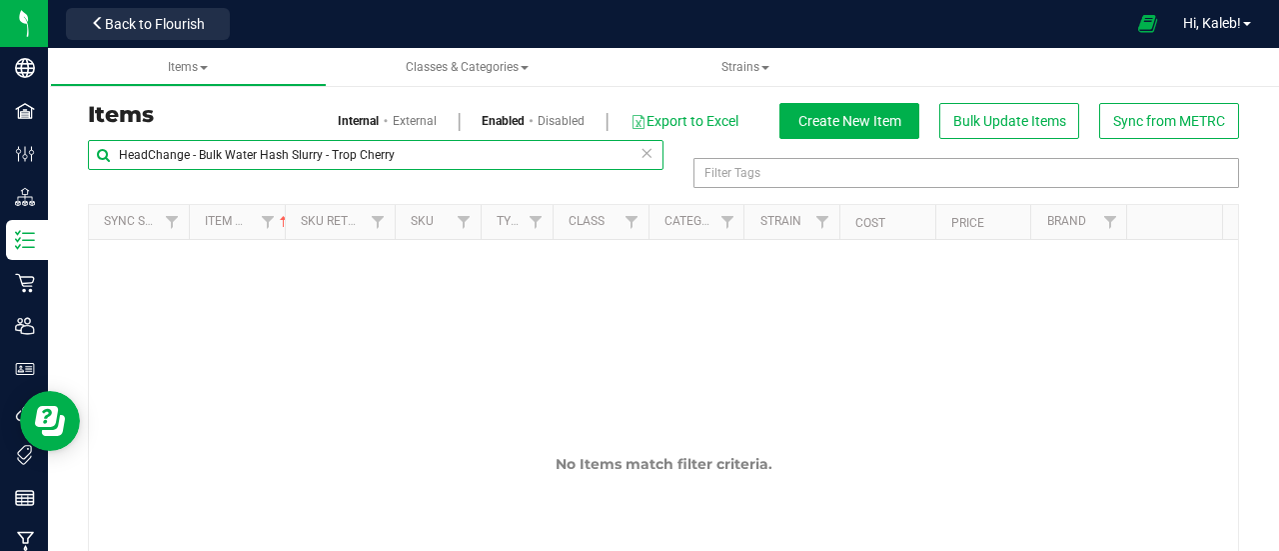
drag, startPoint x: 332, startPoint y: 153, endPoint x: 782, endPoint y: 192, distance: 452.4
click at [1124, 156] on div "HeadChange - Bulk Water Hash Slurry - Trop Cherry Filter Tags Filter Tags" at bounding box center [1124, 149] width 0 height 14
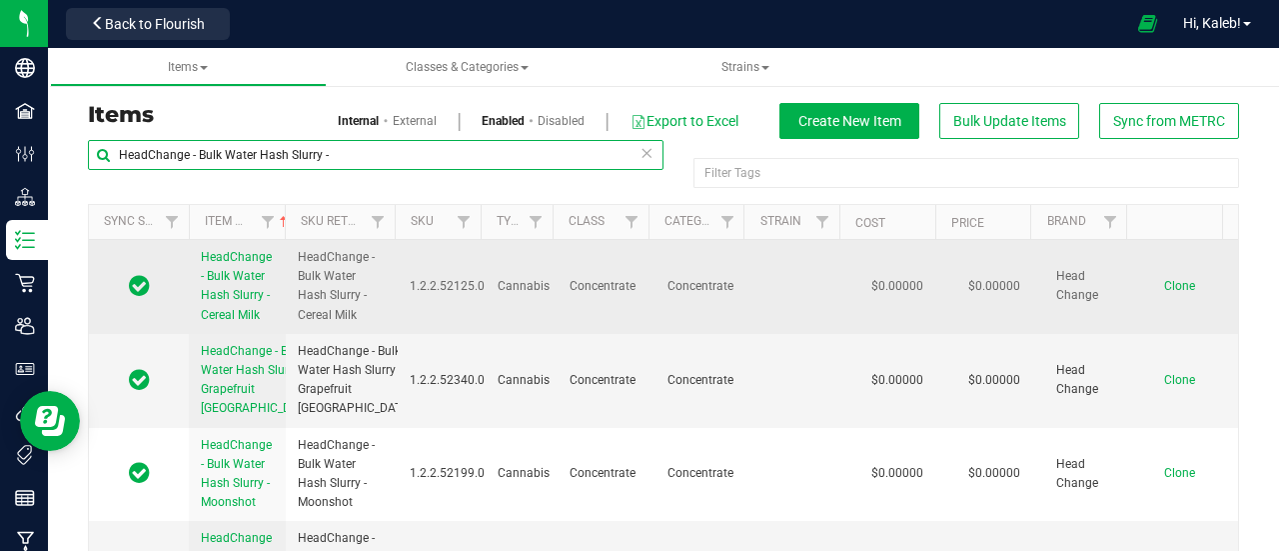
type input "HeadChange - Bulk Water Hash Slurry -"
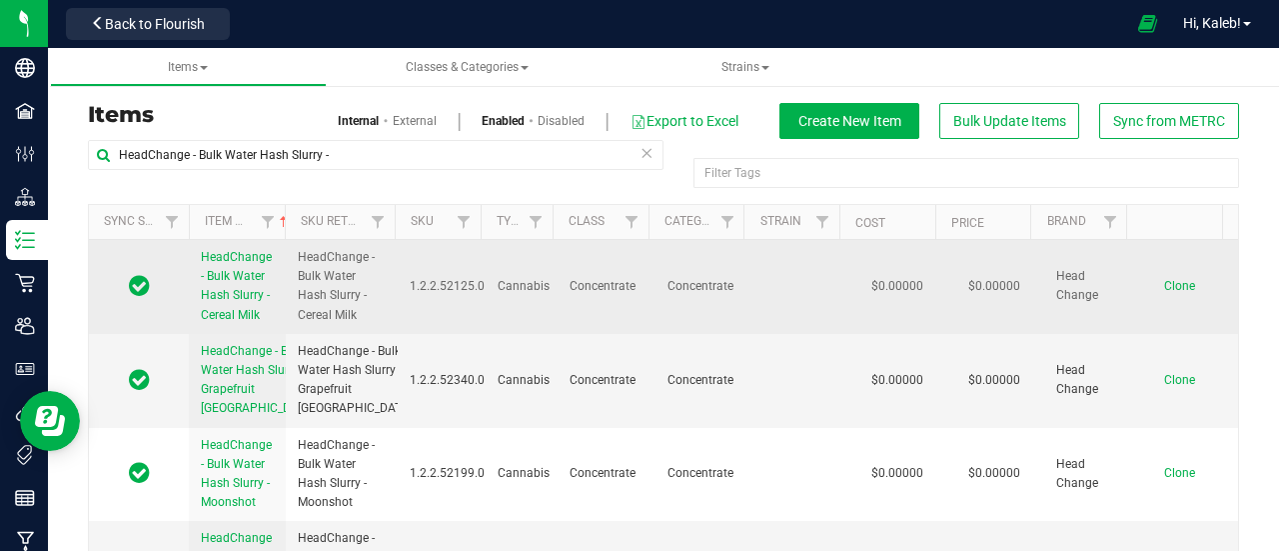
click at [1164, 285] on span "Clone" at bounding box center [1179, 286] width 31 height 14
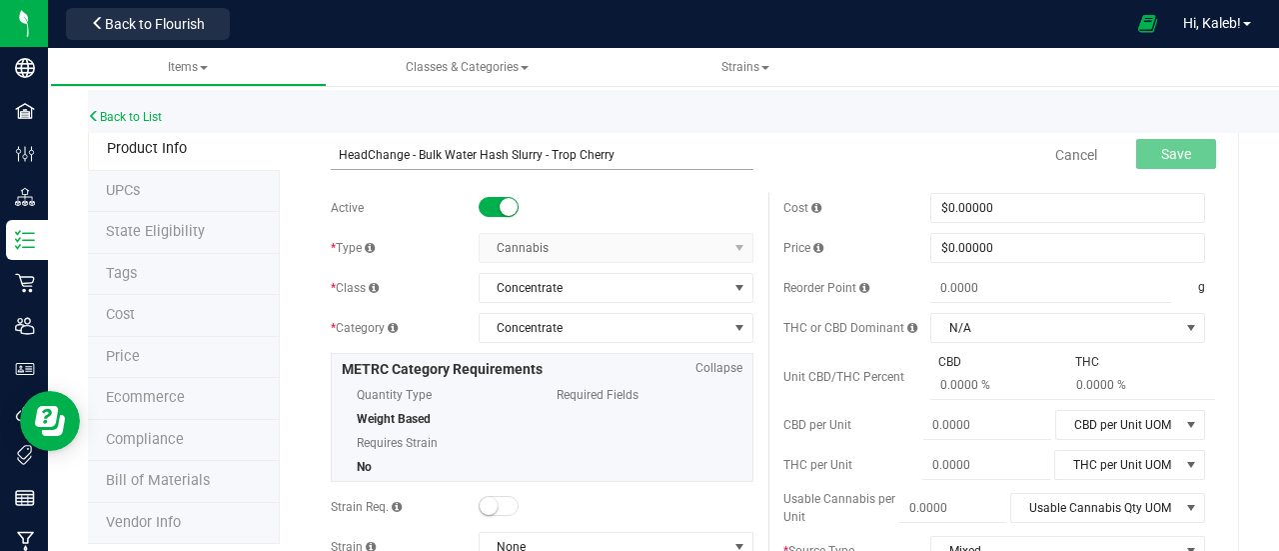
click at [339, 154] on input "HeadChange - Bulk Water Hash Slurry - Trop Cherry" at bounding box center [542, 155] width 423 height 30
type input "HeadChange - Bulk Water Hash Slurry - Trop Cherry"
click at [1176, 151] on button "Save" at bounding box center [1176, 154] width 80 height 30
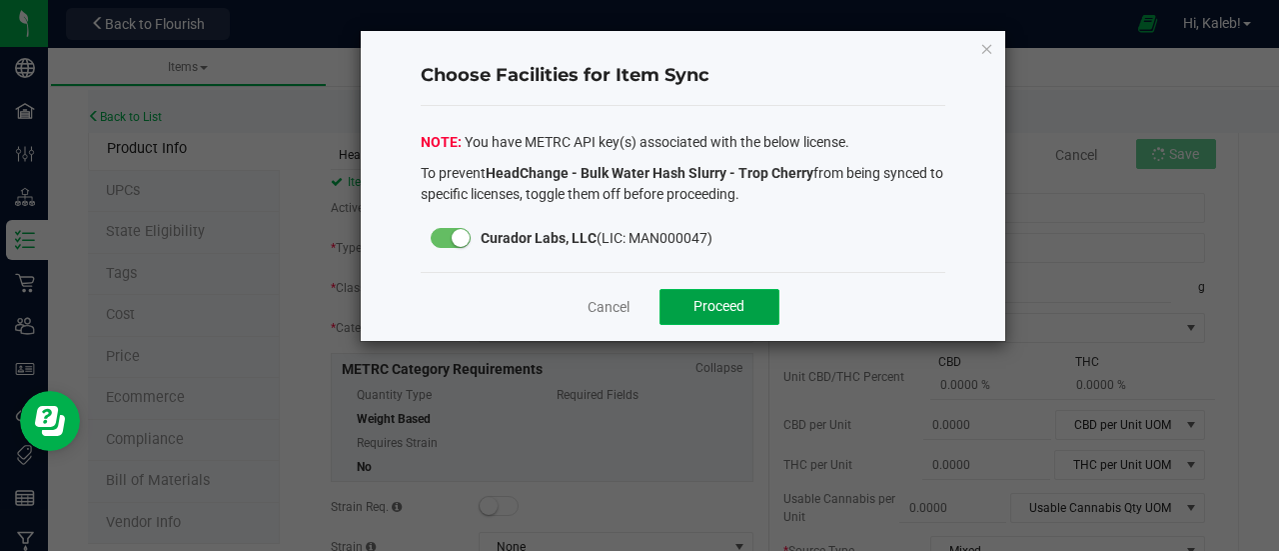
click at [698, 315] on button "Proceed" at bounding box center [720, 307] width 120 height 36
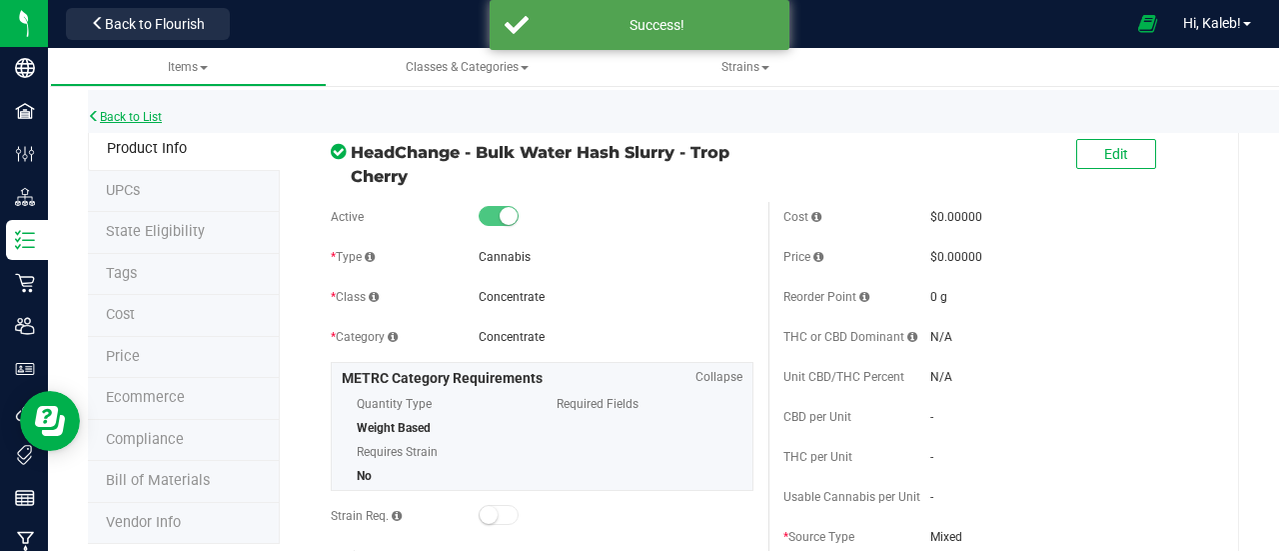
click at [146, 120] on link "Back to List" at bounding box center [125, 117] width 74 height 14
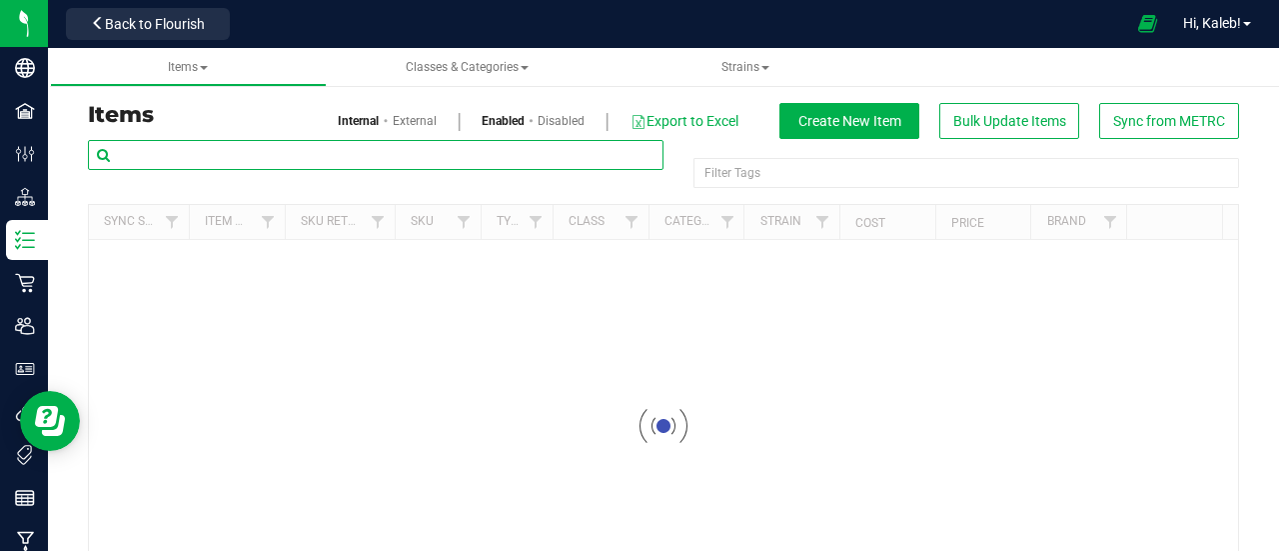
click at [314, 157] on input "text" at bounding box center [376, 155] width 576 height 30
paste input "HeadChange - Bulk Food Grade Water Hash - Trop Cherry"
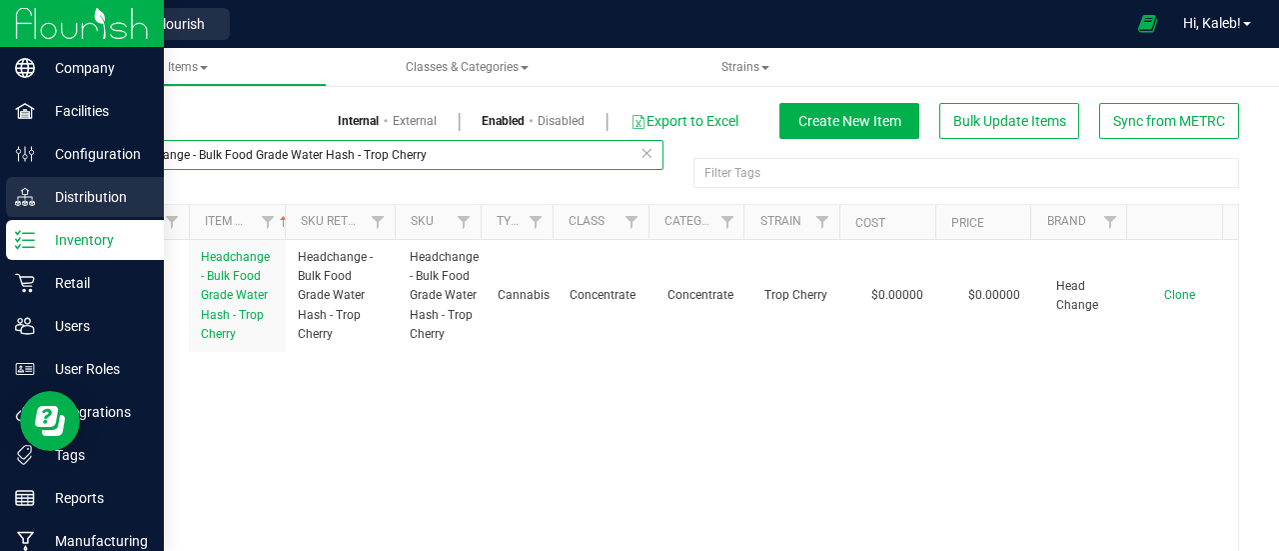
drag, startPoint x: 456, startPoint y: 153, endPoint x: 0, endPoint y: 195, distance: 457.6
click at [0, 195] on div "Company Facilities Configuration Distribution Inventory Retail Users User Roles…" at bounding box center [639, 275] width 1279 height 551
paste input "Live Rosin Sauce"
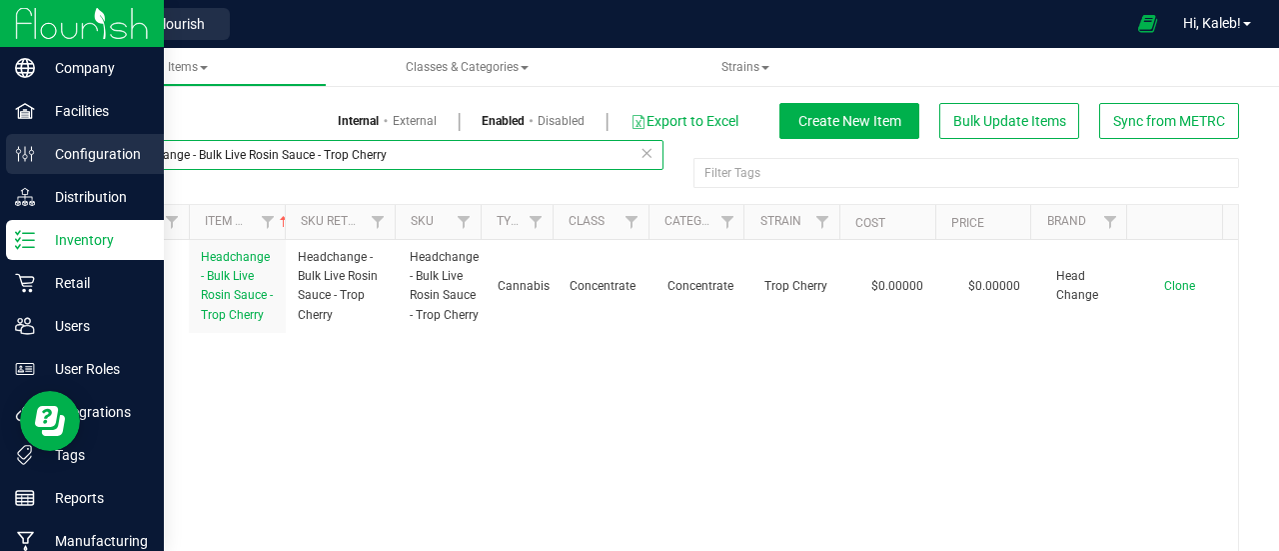
drag, startPoint x: 363, startPoint y: 161, endPoint x: 0, endPoint y: 166, distance: 362.8
click at [0, 166] on div "Company Facilities Configuration Distribution Inventory Retail Users User Roles…" at bounding box center [639, 275] width 1279 height 551
paste input "Food Grade Live Rosin"
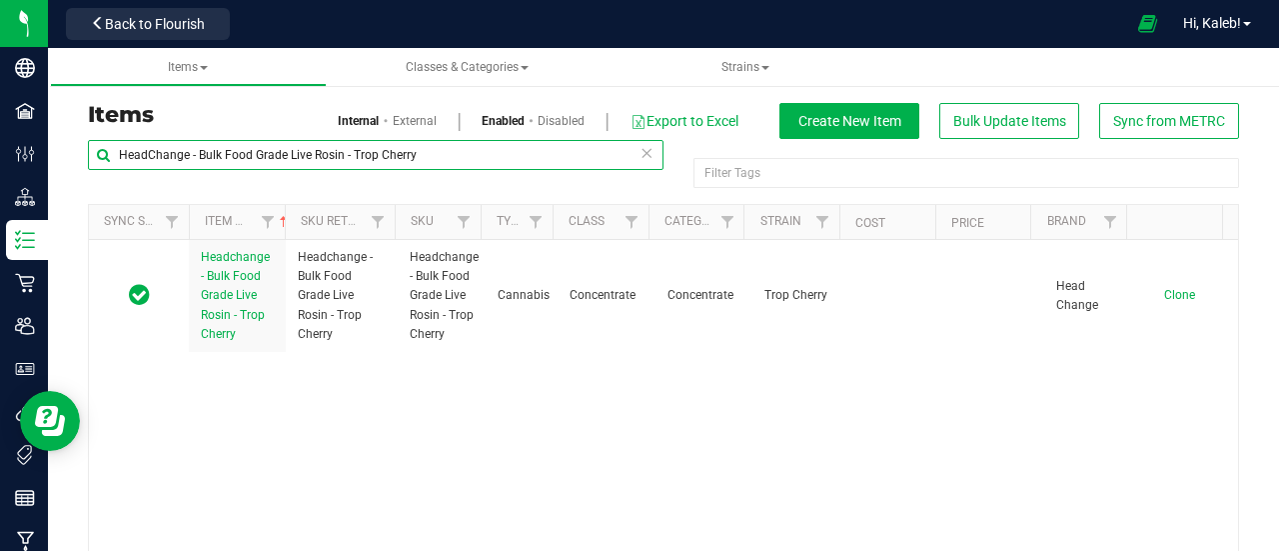
drag, startPoint x: 432, startPoint y: 157, endPoint x: 101, endPoint y: 151, distance: 330.8
click at [101, 151] on input "HeadChange - Bulk Food Grade Live Rosin - Trop Cherry" at bounding box center [376, 155] width 576 height 30
paste input "Cart"
drag, startPoint x: 449, startPoint y: 150, endPoint x: 68, endPoint y: 157, distance: 380.8
click at [68, 157] on div "Items Internal External Enabled Disabled Export to Excel Create New Item Bulk U…" at bounding box center [663, 357] width 1231 height 598
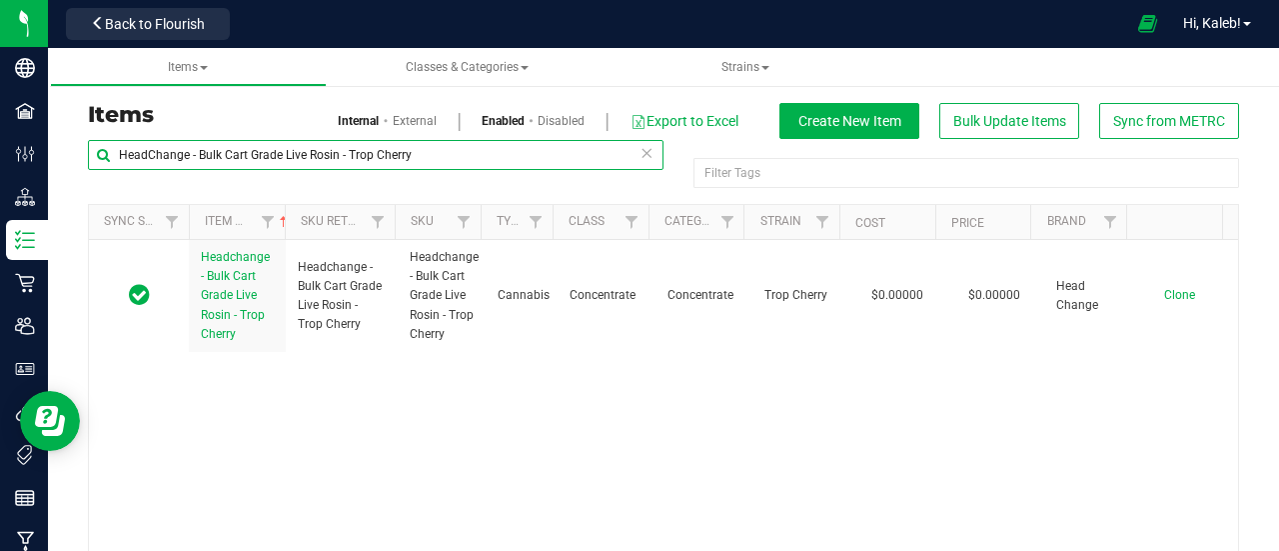
paste input "Live Rosin Pucks"
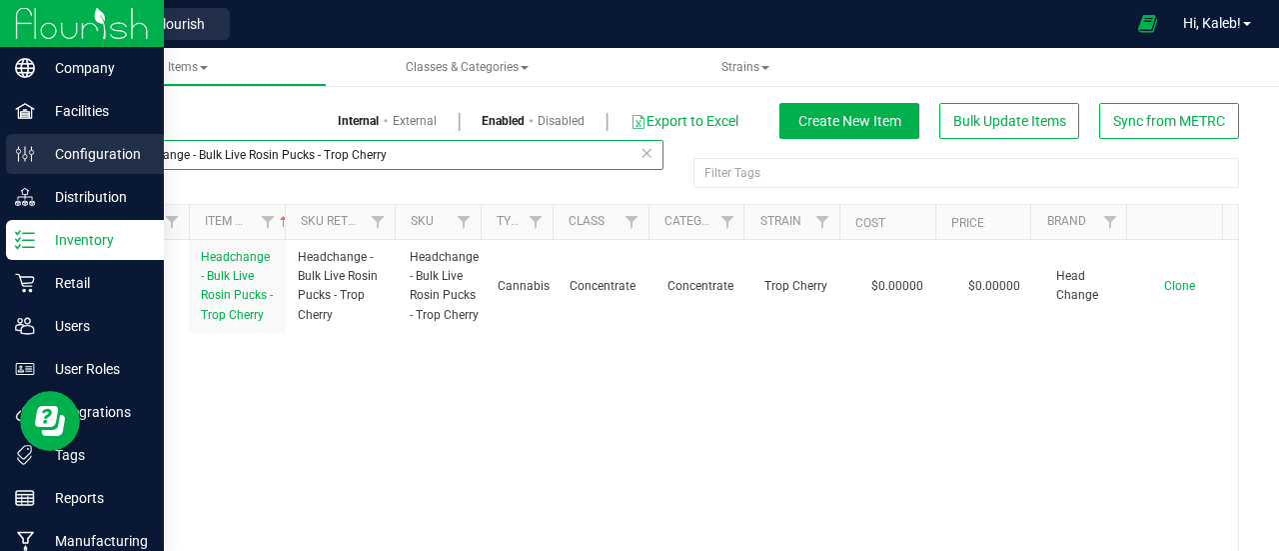
drag, startPoint x: 414, startPoint y: 155, endPoint x: 24, endPoint y: 154, distance: 389.7
click at [24, 154] on div "Company Facilities Configuration Distribution Inventory Retail Users User Roles…" at bounding box center [639, 275] width 1279 height 551
paste input "SafeBet - Bulk PreRoll Water Hash"
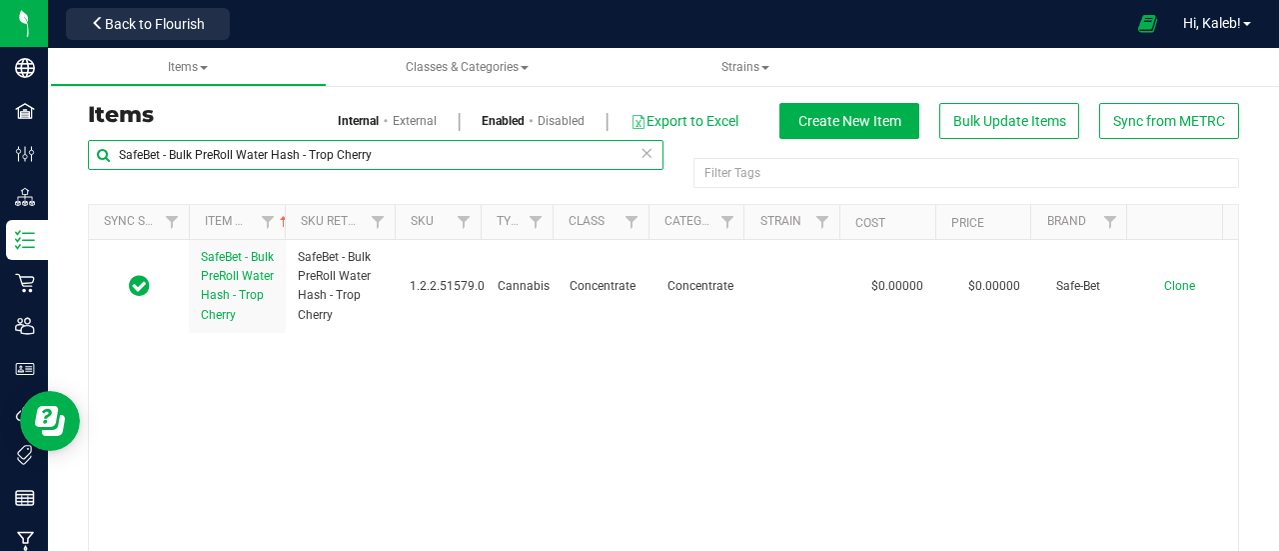
type input "SafeBet - Bulk PreRoll Water Hash - Trop Cherry"
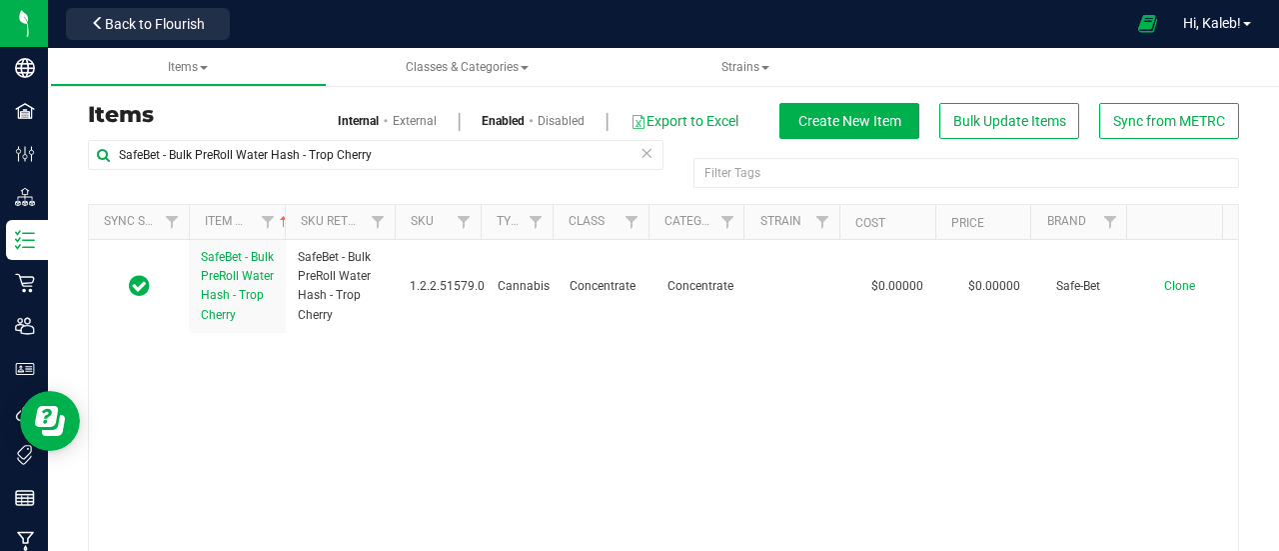
click at [640, 158] on icon at bounding box center [647, 152] width 14 height 24
